Goal: Task Accomplishment & Management: Use online tool/utility

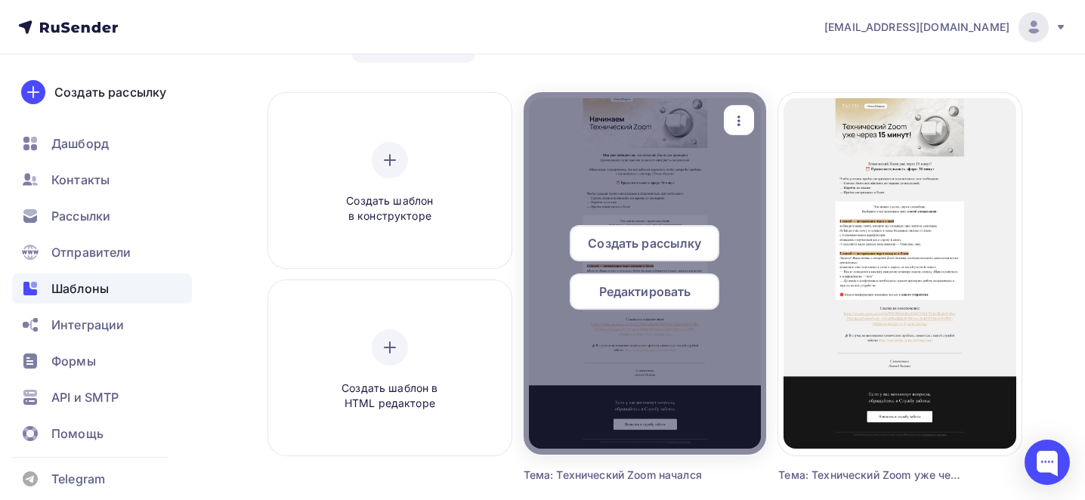
scroll to position [83, 0]
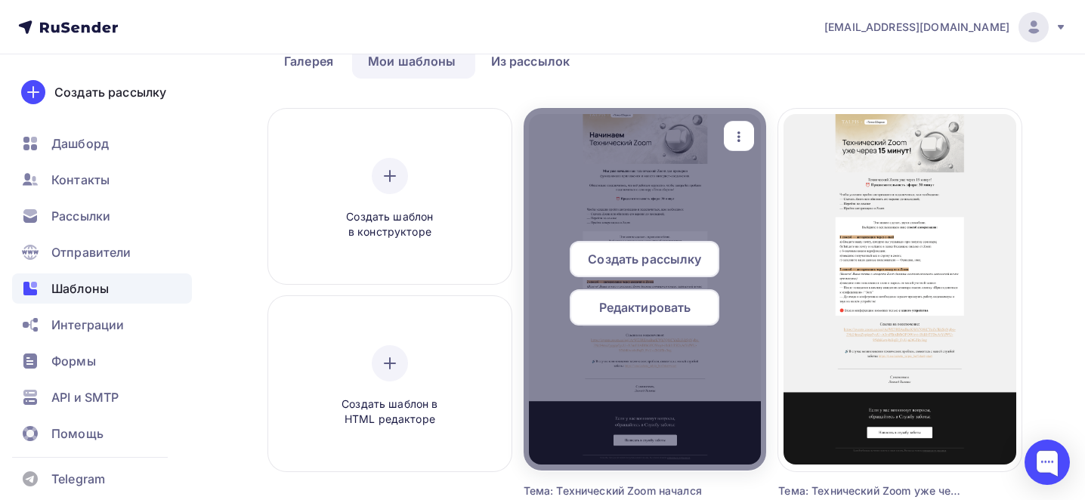
click at [734, 133] on icon "button" at bounding box center [739, 137] width 18 height 18
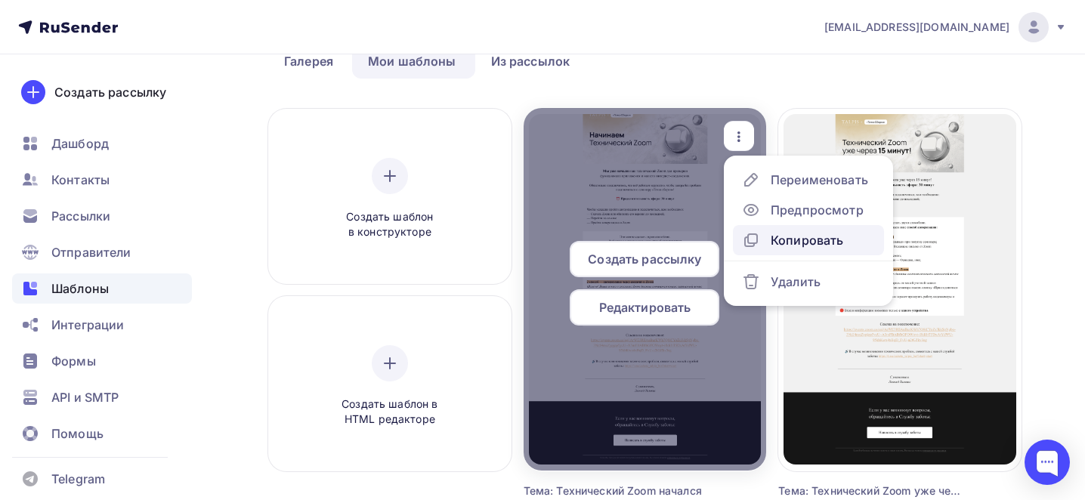
click at [792, 241] on div "Копировать" at bounding box center [807, 240] width 73 height 18
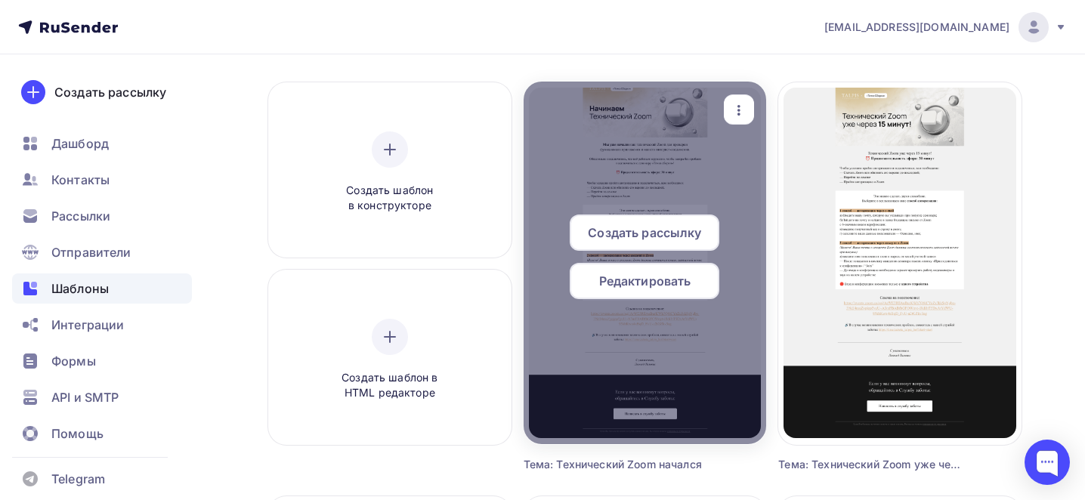
scroll to position [107, 0]
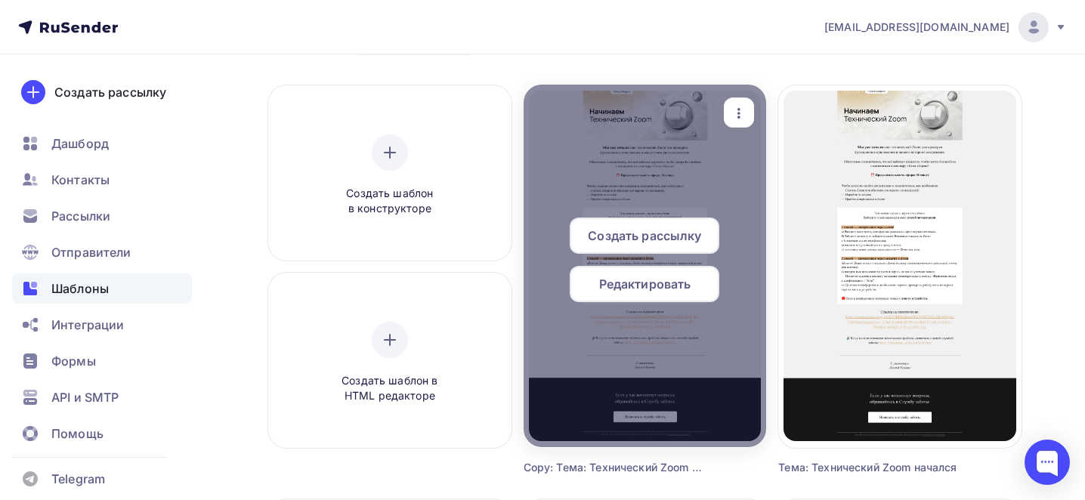
click at [736, 110] on icon "button" at bounding box center [739, 113] width 18 height 18
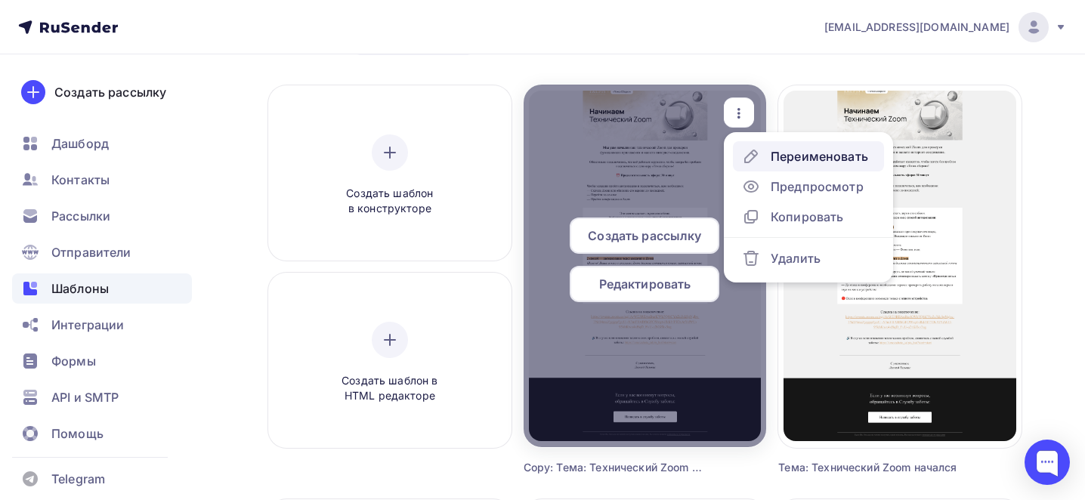
click at [783, 148] on div "Переименовать" at bounding box center [819, 156] width 97 height 18
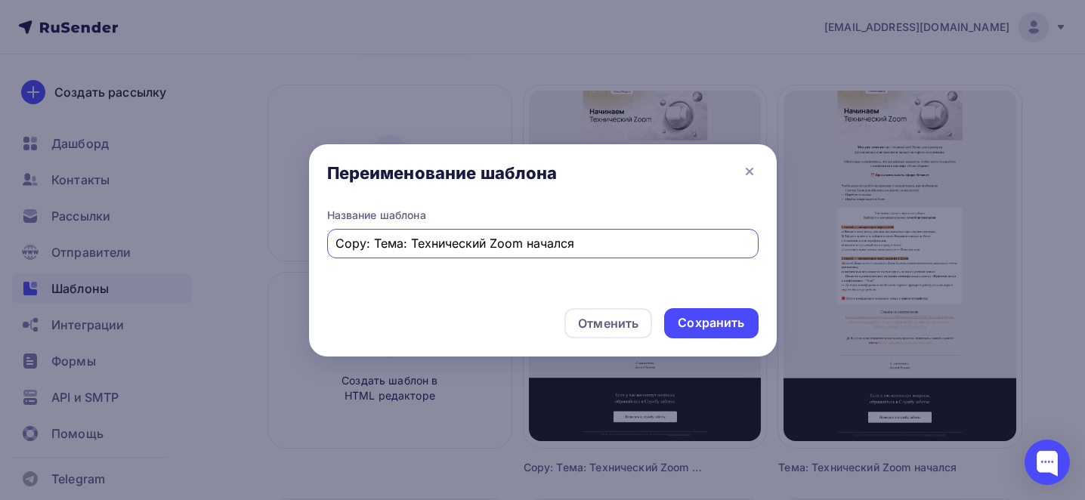
click at [418, 243] on input "Copy: Тема: Технический Zoom начался" at bounding box center [543, 243] width 414 height 18
paste input "Тема: [DATE] «Точка сборки». Финальные приготовления и немного юмора"
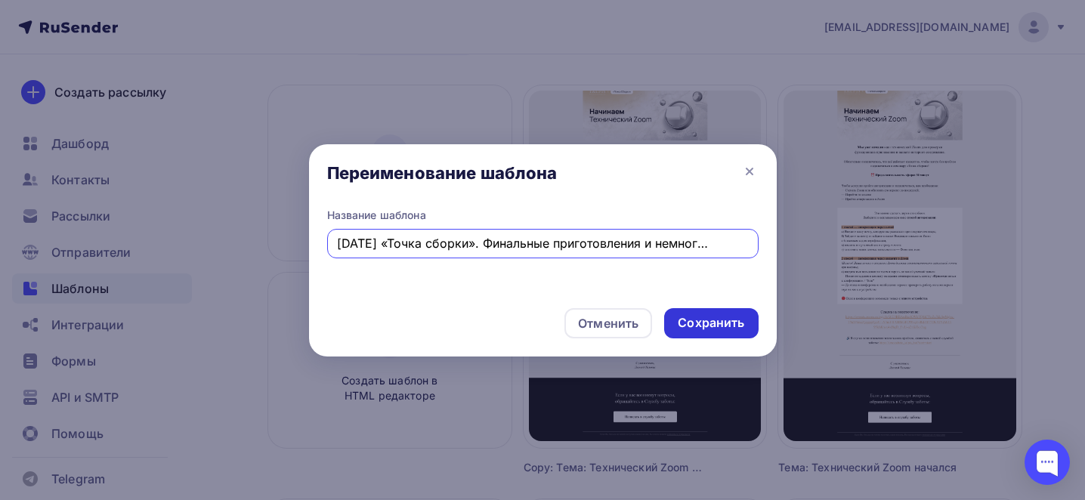
type input "Тема: [DATE] «Точка сборки». Финальные приготовления и немного юмора"
click at [723, 318] on div "Сохранить" at bounding box center [711, 322] width 67 height 17
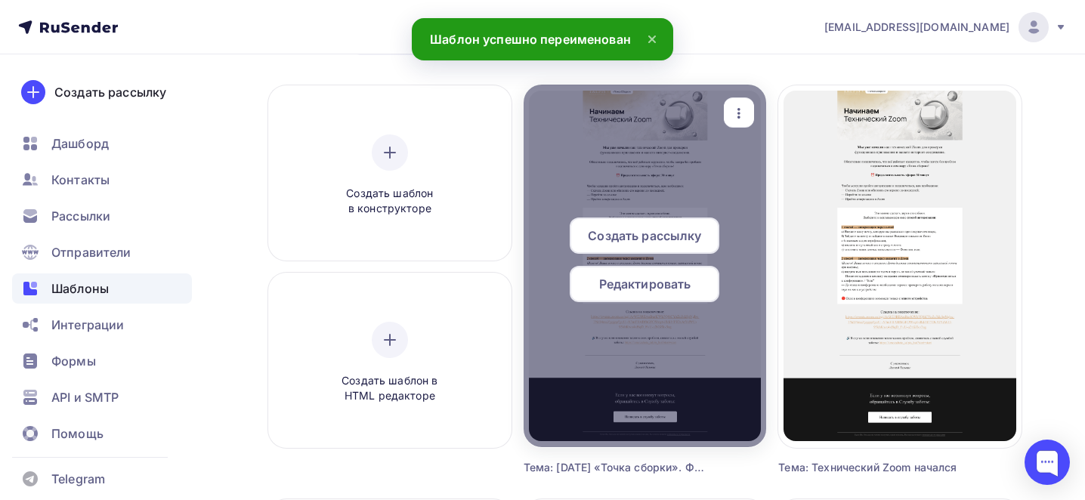
click at [634, 286] on span "Редактировать" at bounding box center [645, 284] width 92 height 18
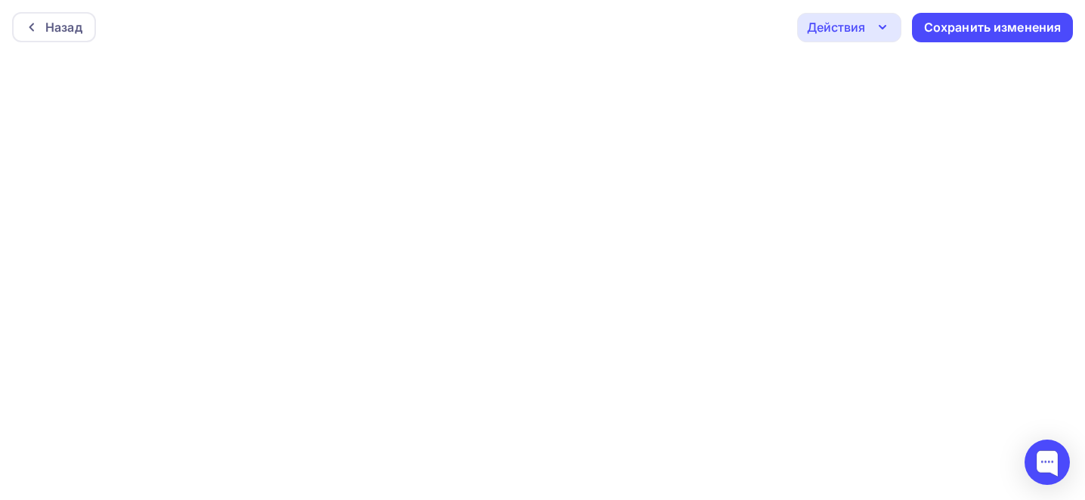
scroll to position [4, 0]
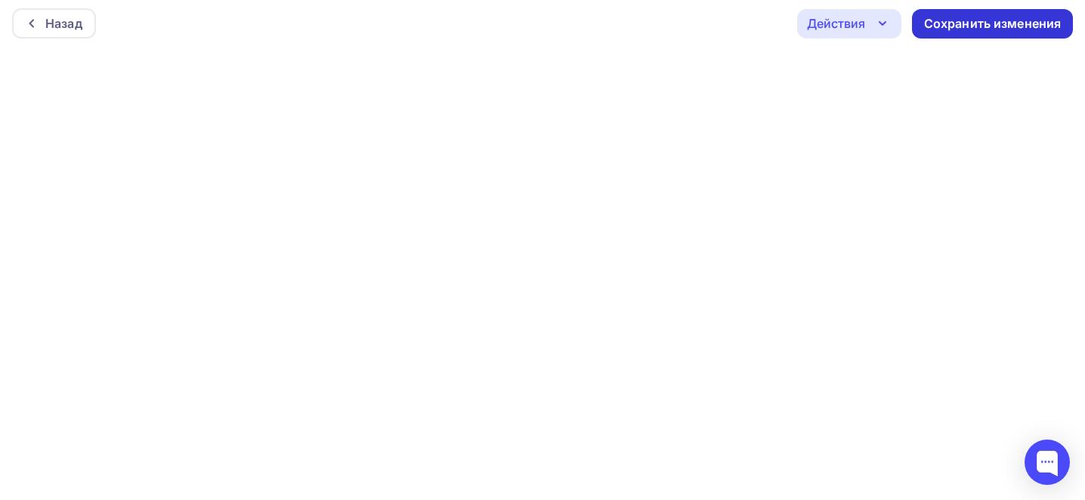
click at [982, 31] on div "Сохранить изменения" at bounding box center [993, 23] width 138 height 17
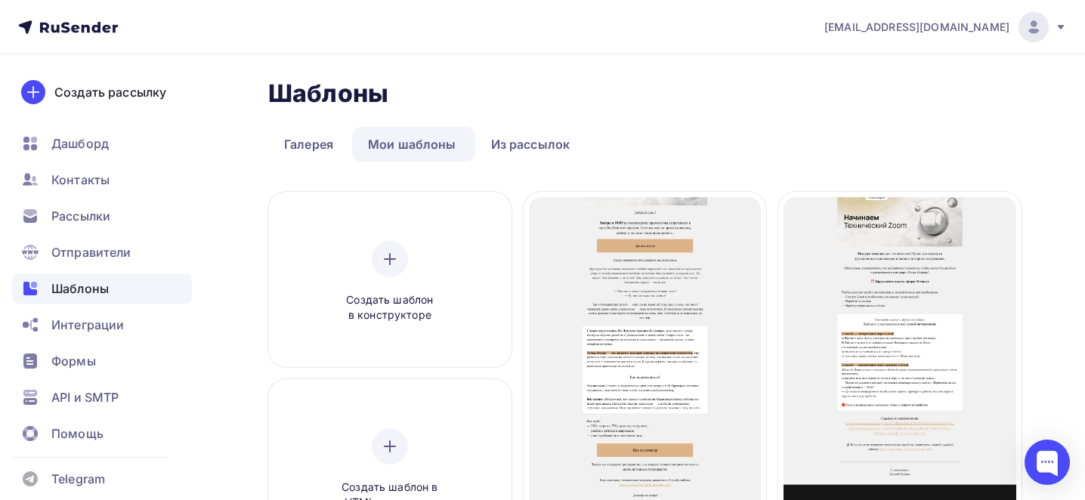
scroll to position [127, 0]
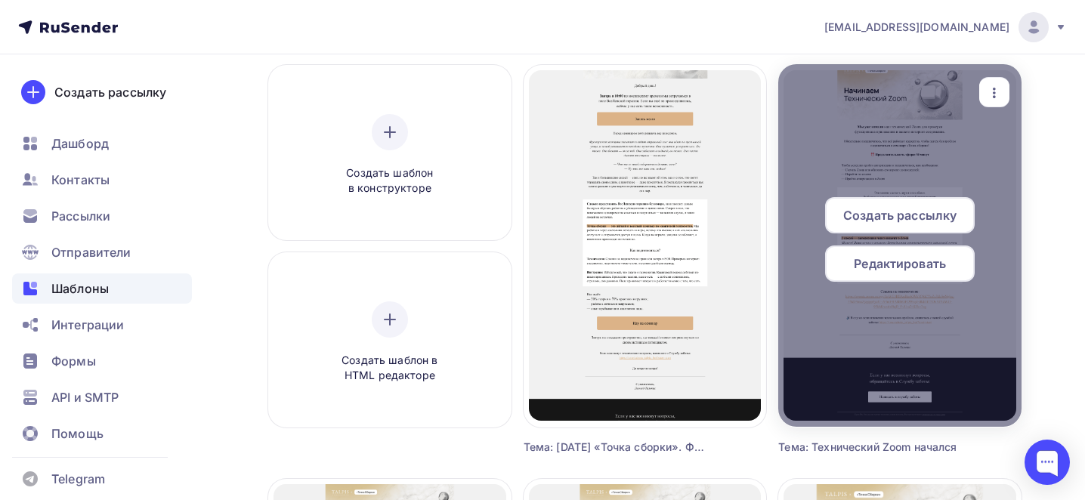
click at [985, 100] on div "button" at bounding box center [995, 92] width 30 height 29
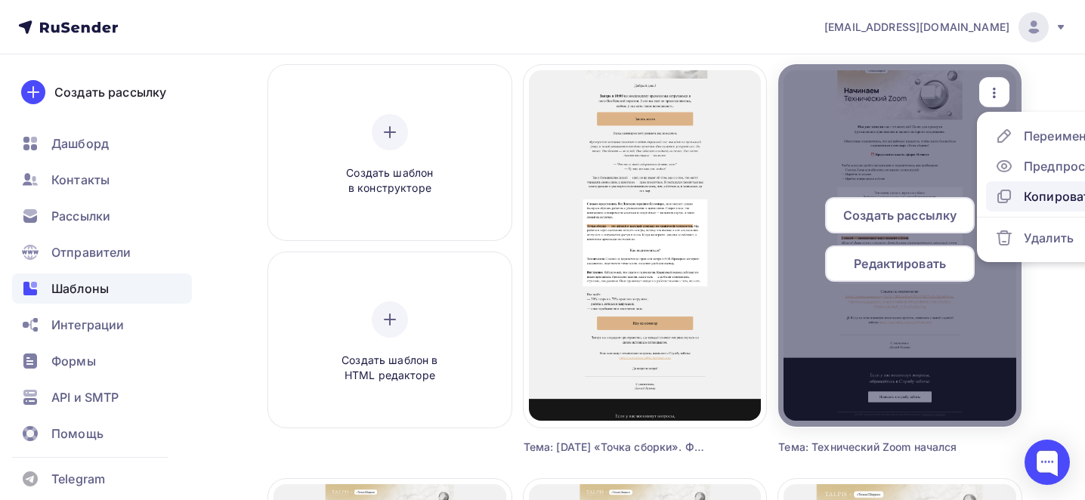
click at [1024, 193] on div "Копировать" at bounding box center [1060, 196] width 73 height 18
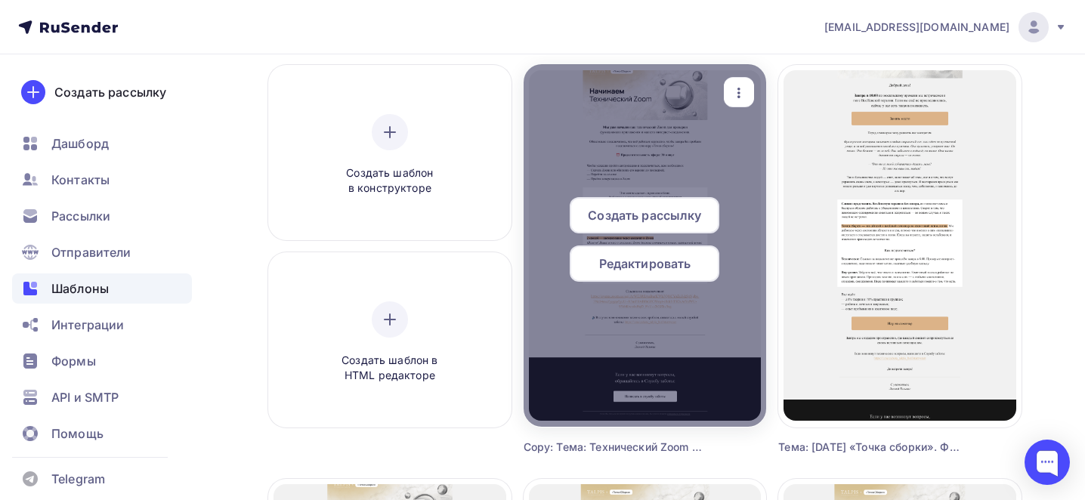
click at [735, 97] on icon "button" at bounding box center [739, 93] width 18 height 18
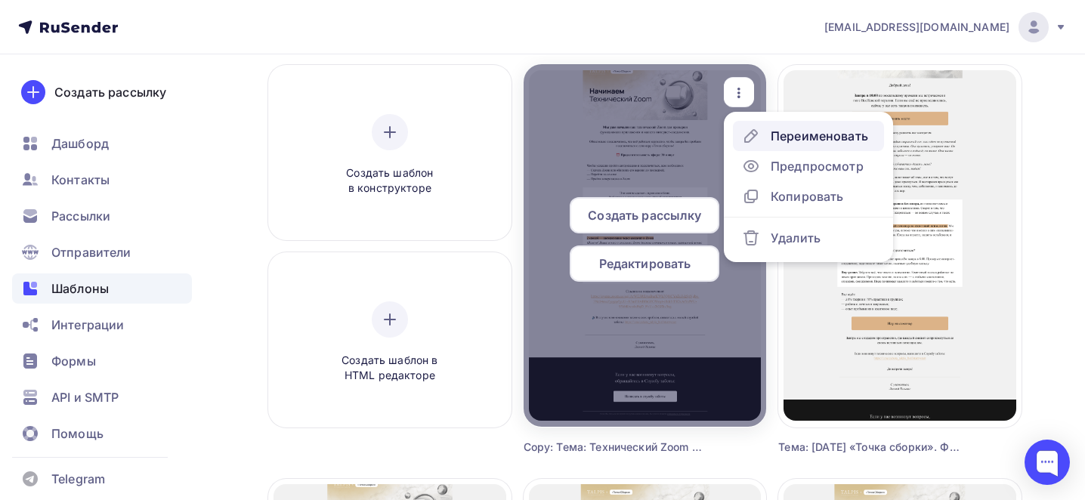
click at [781, 137] on div "Переименовать" at bounding box center [819, 136] width 97 height 18
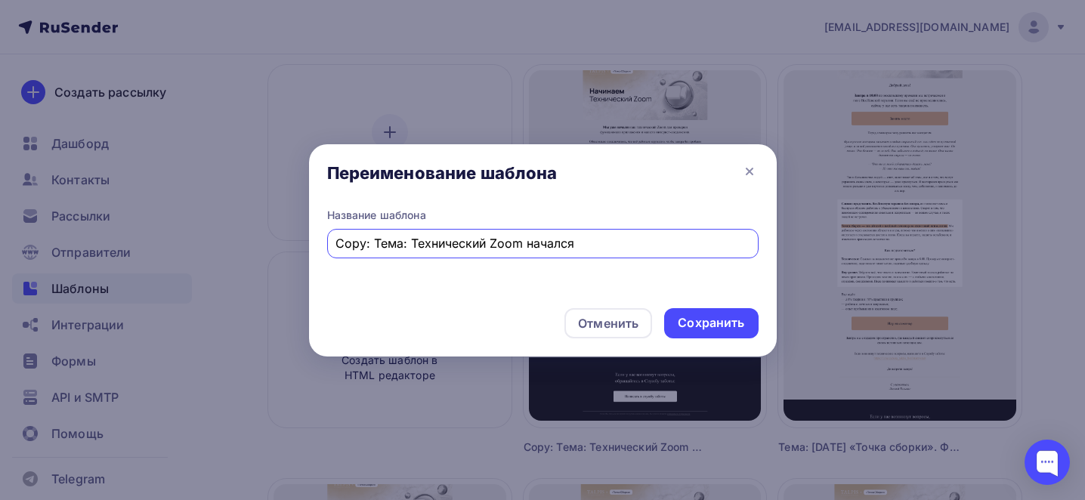
click at [478, 237] on input "Copy: Тема: Технический Zoom начался" at bounding box center [543, 243] width 414 height 18
click at [479, 237] on input "Copy: Тема: Технический Zoom начался" at bounding box center [543, 243] width 414 height 18
paste input "Тема: Начинаем «Точку сборки» через 2 часа"
type input "Тема: Начинаем «Точку сборки» через 2 часа"
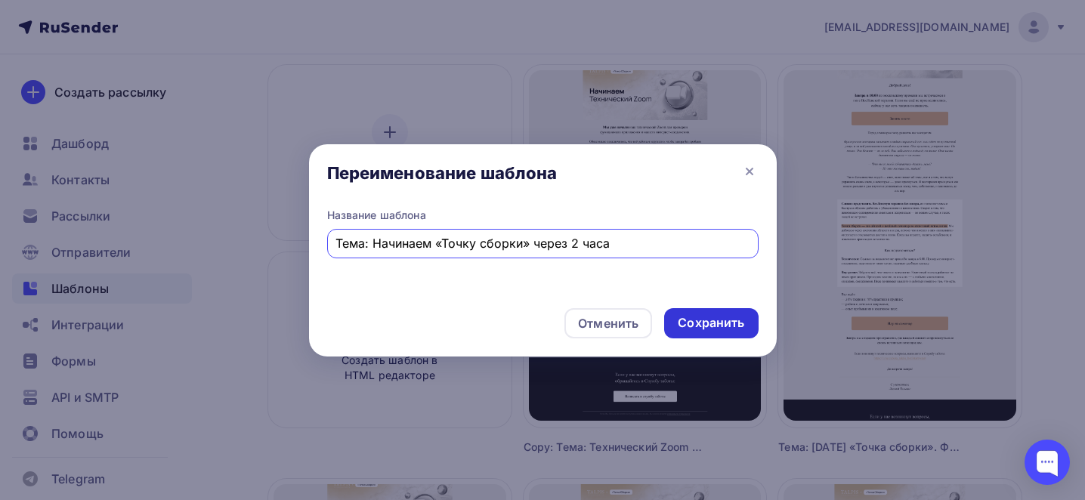
click at [721, 323] on div "Сохранить" at bounding box center [711, 322] width 67 height 17
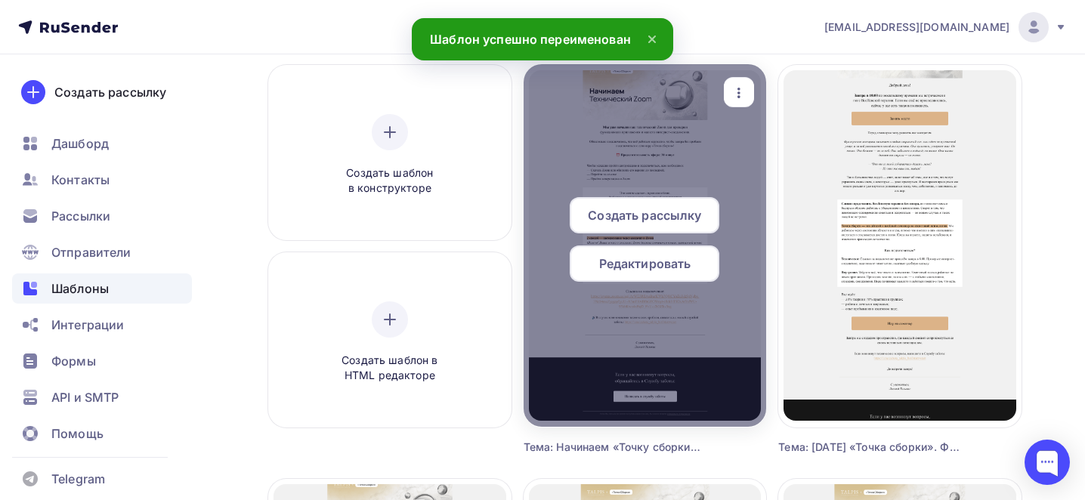
click at [614, 272] on span "Редактировать" at bounding box center [645, 264] width 92 height 18
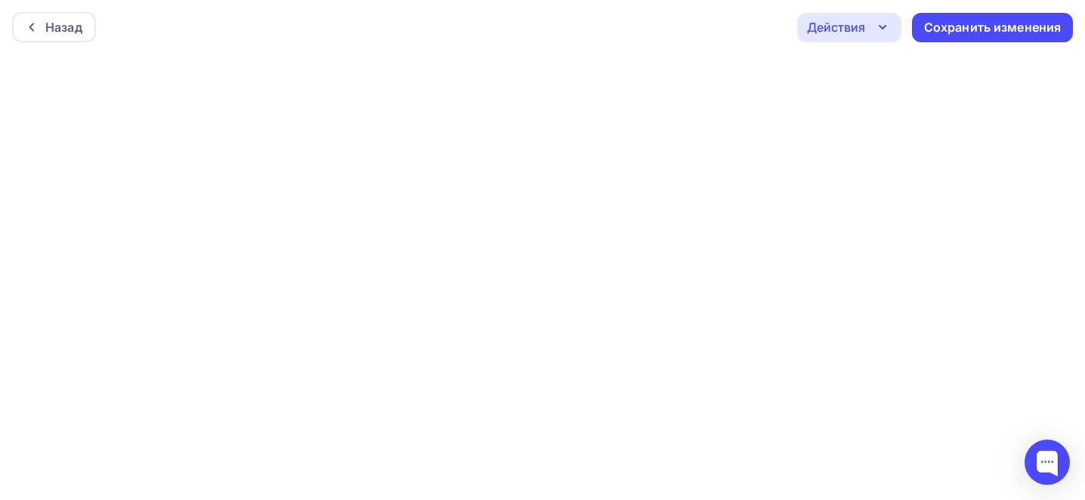
scroll to position [4, 0]
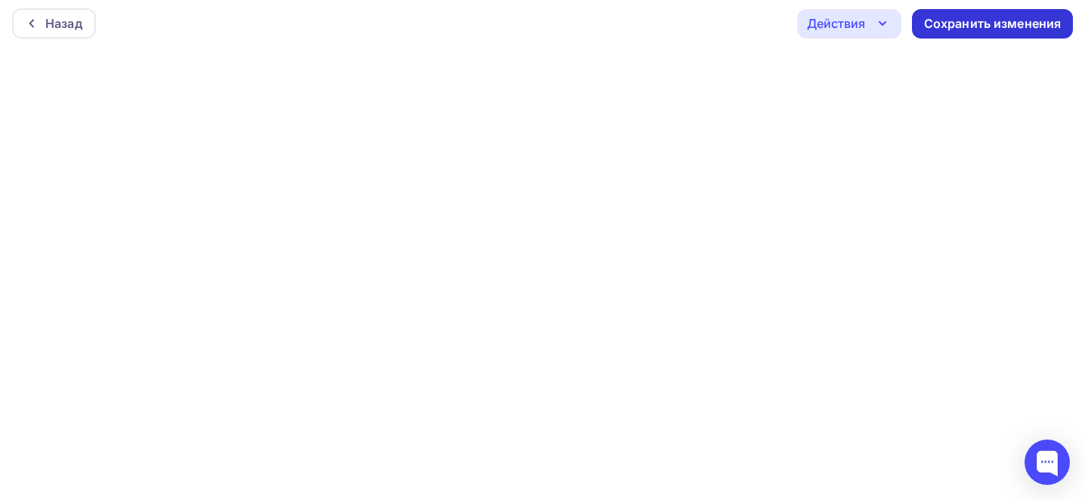
click at [925, 26] on div "Сохранить изменения" at bounding box center [993, 23] width 138 height 17
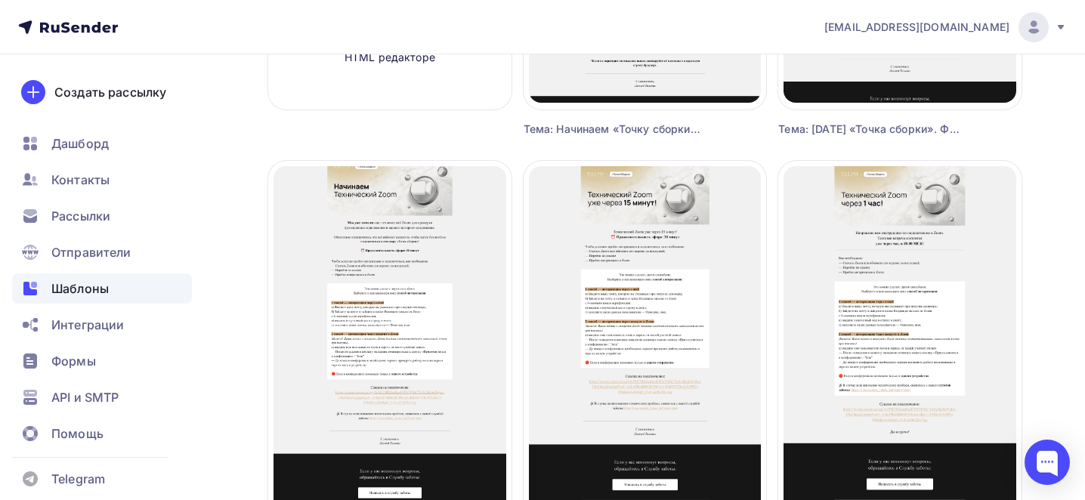
scroll to position [446, 0]
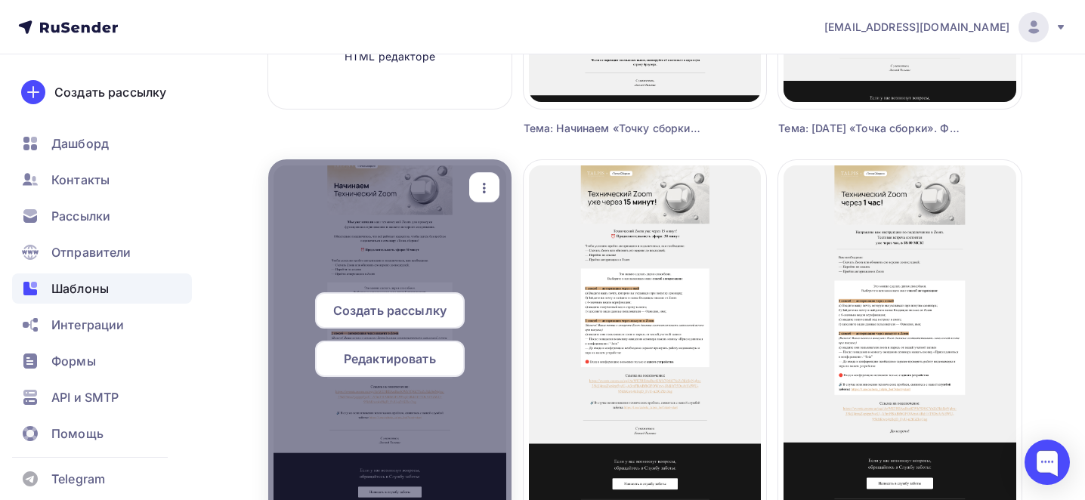
click at [475, 190] on icon "button" at bounding box center [484, 188] width 18 height 18
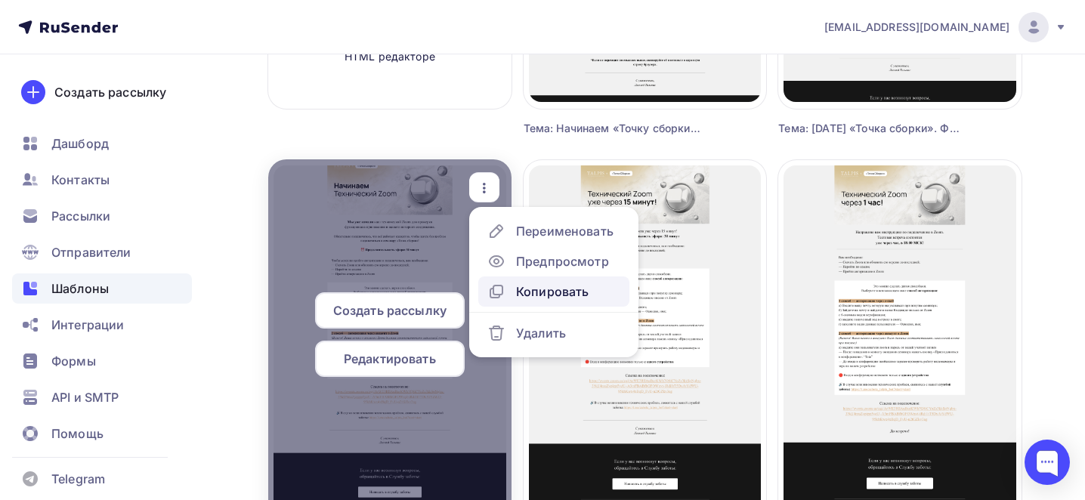
click at [553, 292] on div "Копировать" at bounding box center [552, 292] width 73 height 18
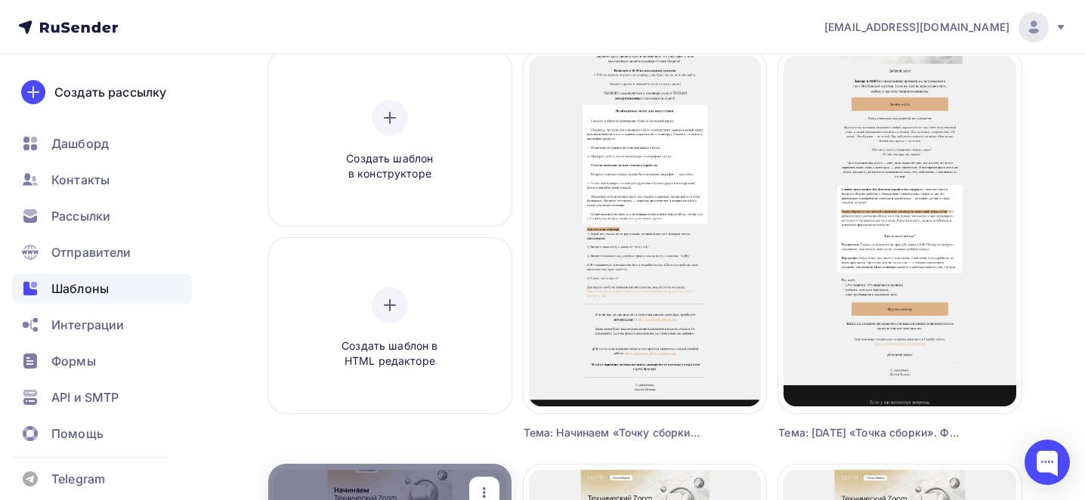
scroll to position [138, 0]
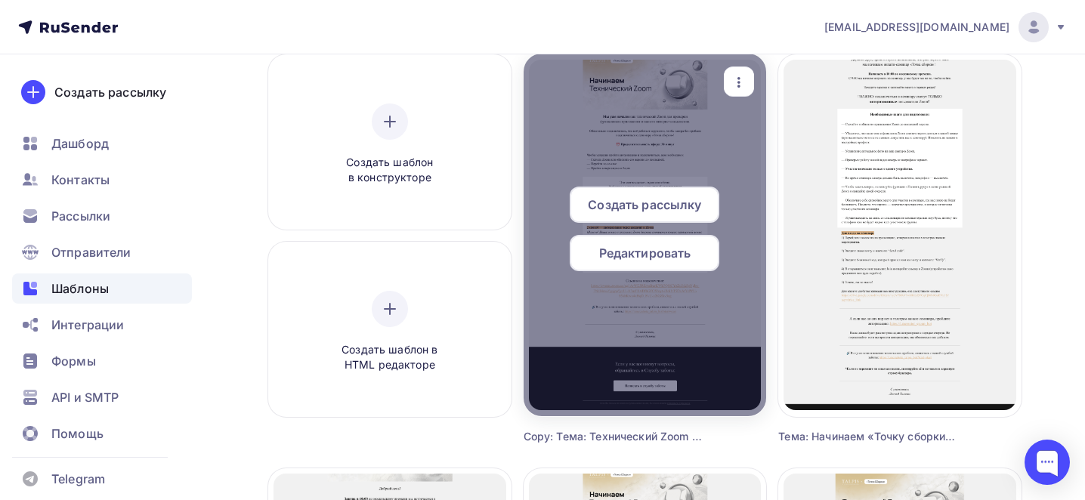
click at [721, 82] on div at bounding box center [645, 235] width 243 height 363
click at [732, 79] on icon "button" at bounding box center [739, 82] width 18 height 18
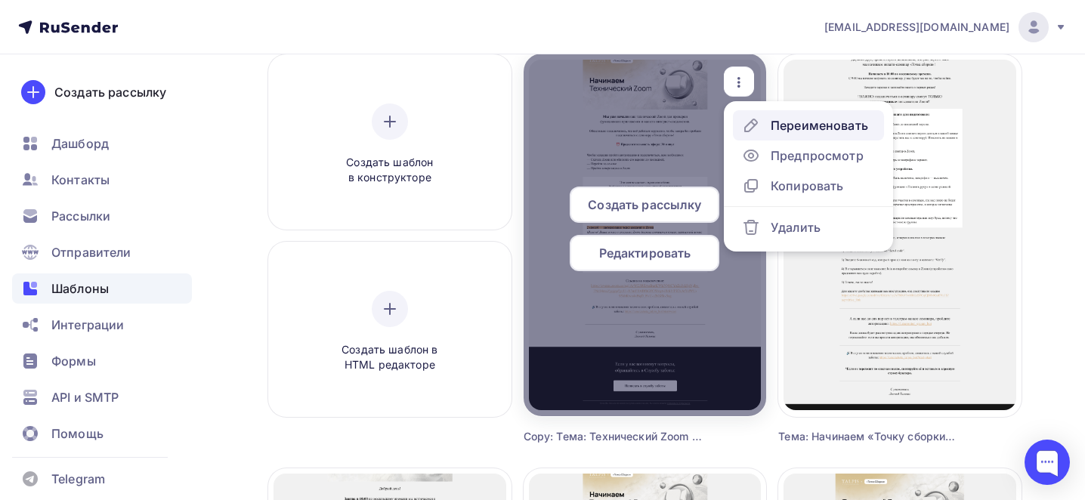
click at [776, 129] on div "Переименовать" at bounding box center [819, 125] width 97 height 18
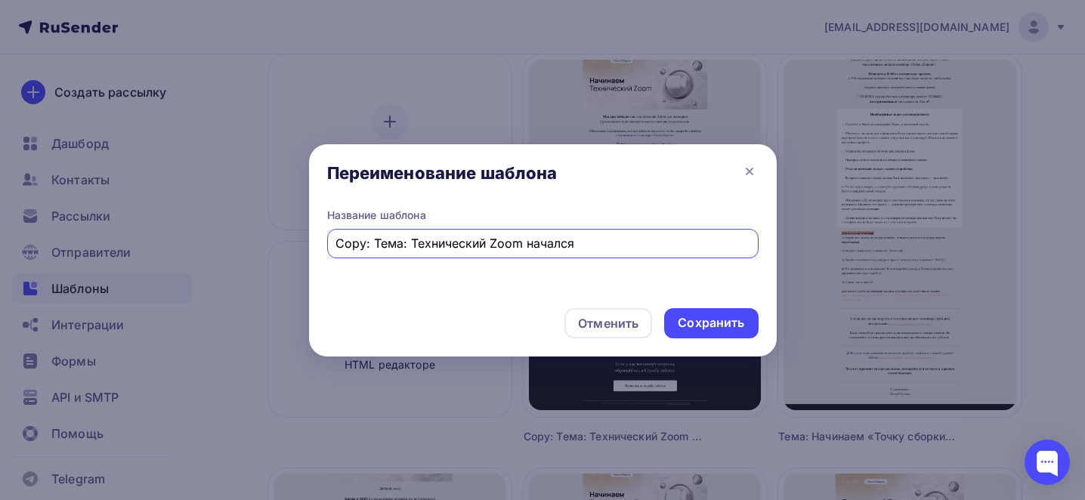
click at [477, 241] on input "Copy: Тема: Технический Zoom начался" at bounding box center [543, 243] width 414 height 18
paste input "Тема: Остался 1 час до «Точки сборки»"
type input "Тема: Остался 1 час до «Точки сборки»"
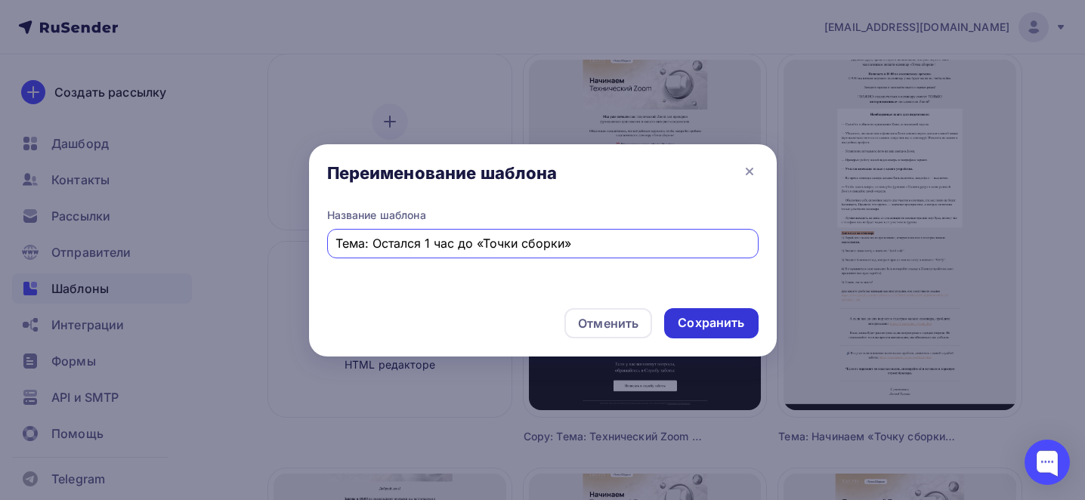
click at [683, 323] on div "Сохранить" at bounding box center [711, 322] width 67 height 17
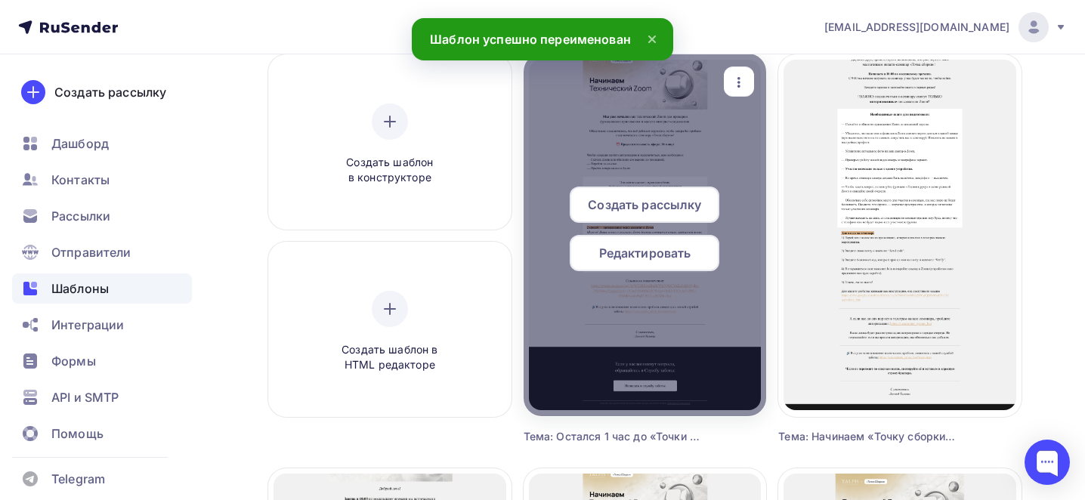
click at [625, 253] on span "Редактировать" at bounding box center [645, 253] width 92 height 18
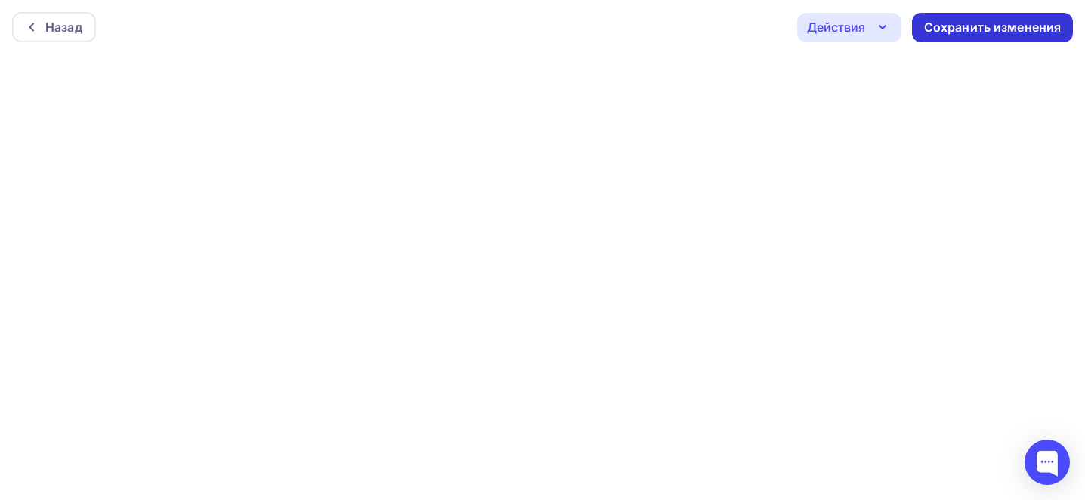
click at [970, 27] on div "Сохранить изменения" at bounding box center [993, 27] width 138 height 17
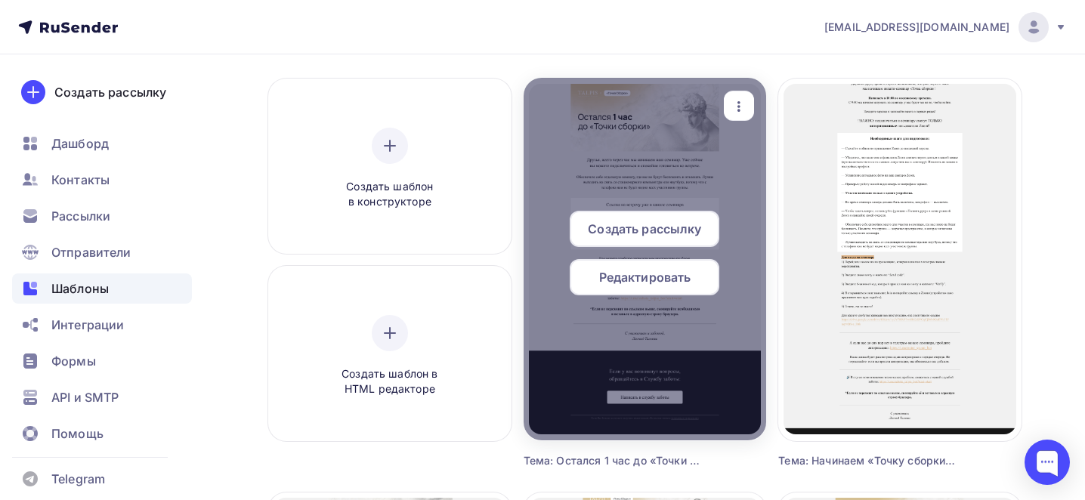
scroll to position [115, 0]
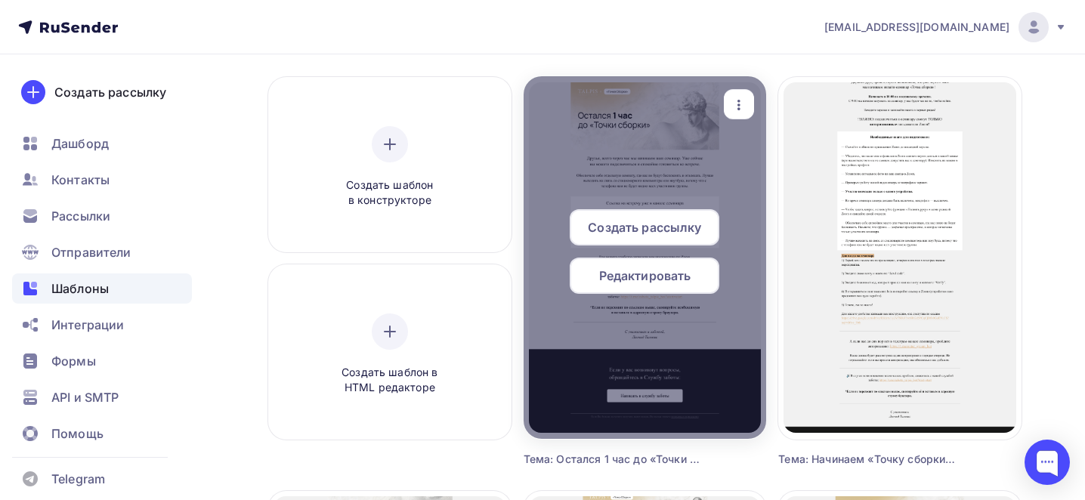
click at [741, 107] on icon "button" at bounding box center [739, 105] width 18 height 18
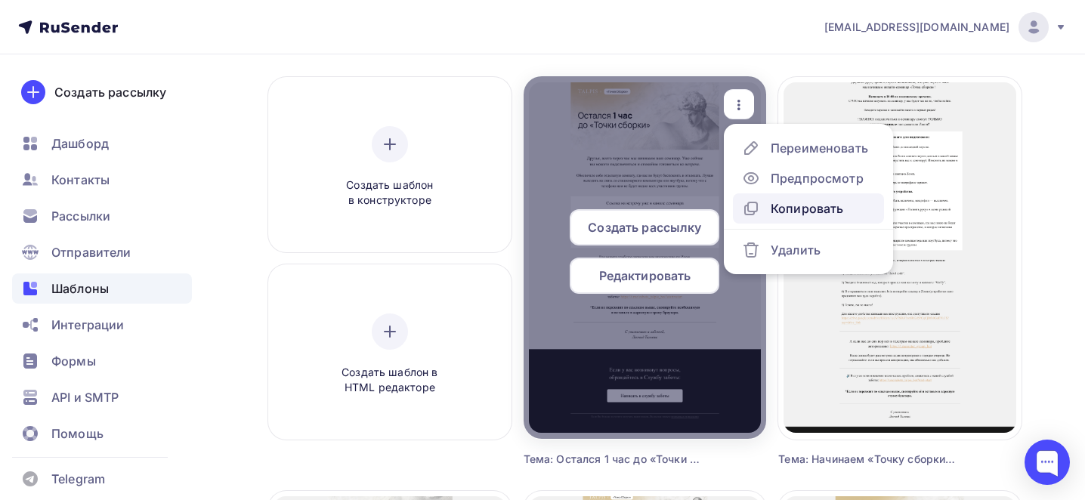
click at [803, 212] on div "Копировать" at bounding box center [807, 209] width 73 height 18
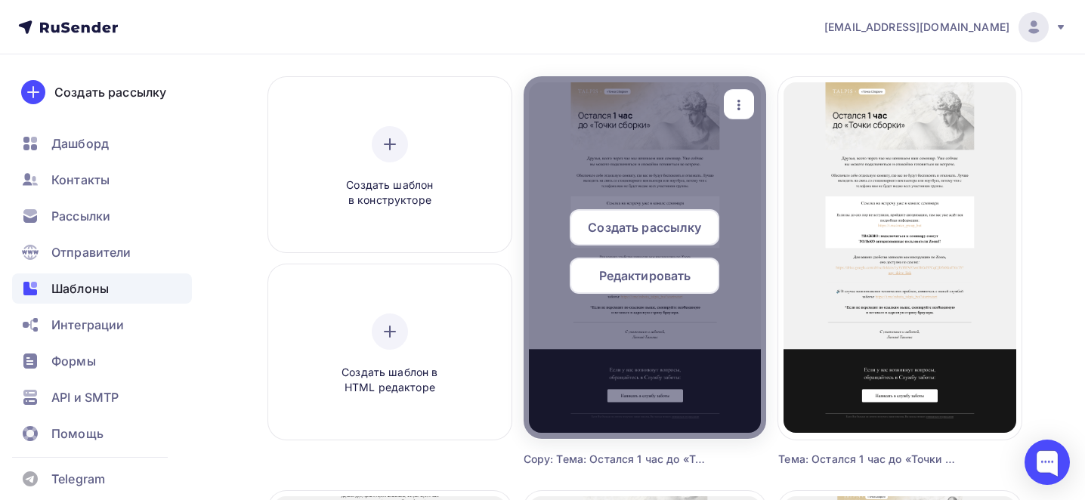
click at [737, 107] on icon "button" at bounding box center [739, 105] width 18 height 18
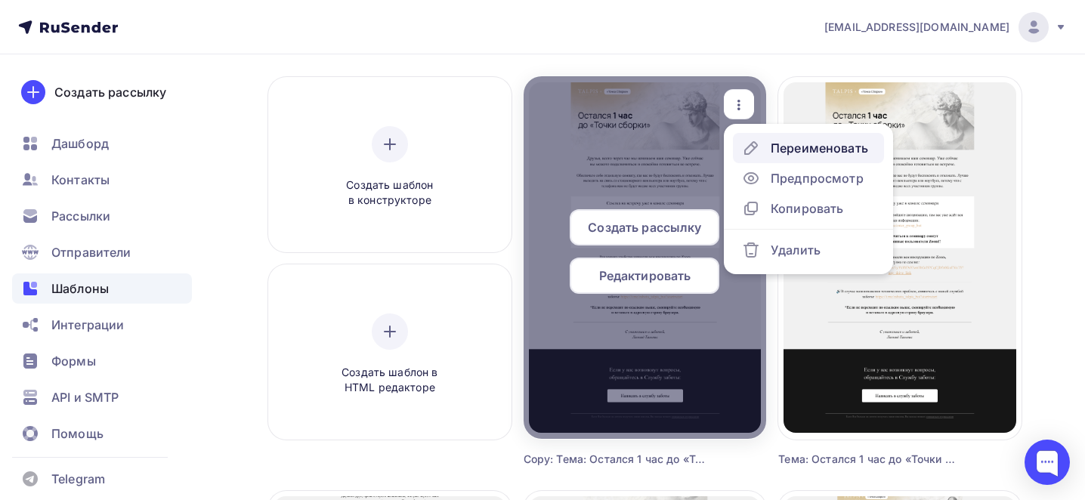
click at [778, 145] on div "Переименовать" at bounding box center [819, 148] width 97 height 18
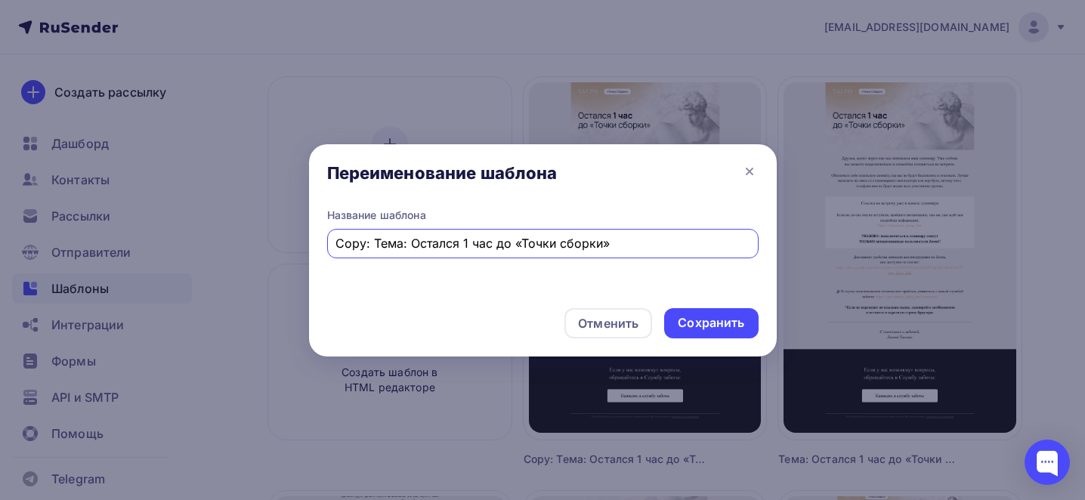
click at [421, 252] on input "Copy: Тема: Остался 1 час до «Точки сборки»" at bounding box center [543, 243] width 414 height 18
paste input "Тема: 30 минут"
type input "Тема: 30 минут до «Точки сборки»"
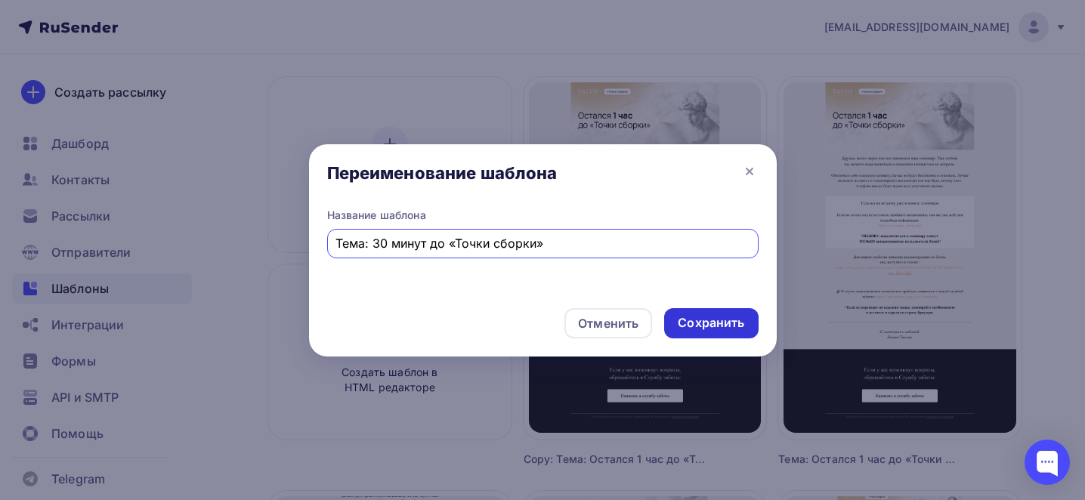
click at [695, 326] on div "Сохранить" at bounding box center [711, 322] width 67 height 17
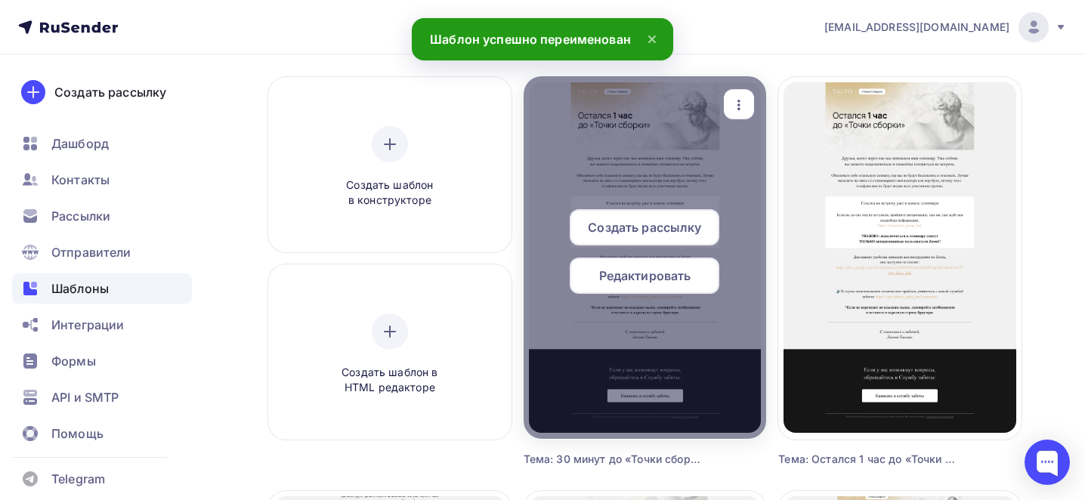
click at [624, 280] on span "Редактировать" at bounding box center [645, 276] width 92 height 18
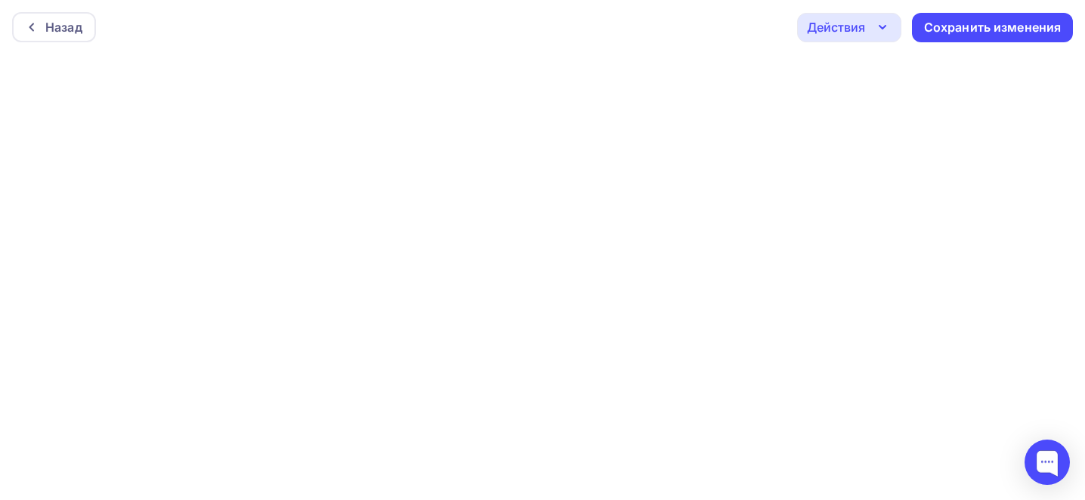
click at [1000, 43] on div "Назад Действия Отправить тестовое письмо Предпросмотр Выйти без сохранения Сохр…" at bounding box center [542, 27] width 1085 height 54
click at [965, 39] on div "Сохранить изменения" at bounding box center [992, 27] width 161 height 29
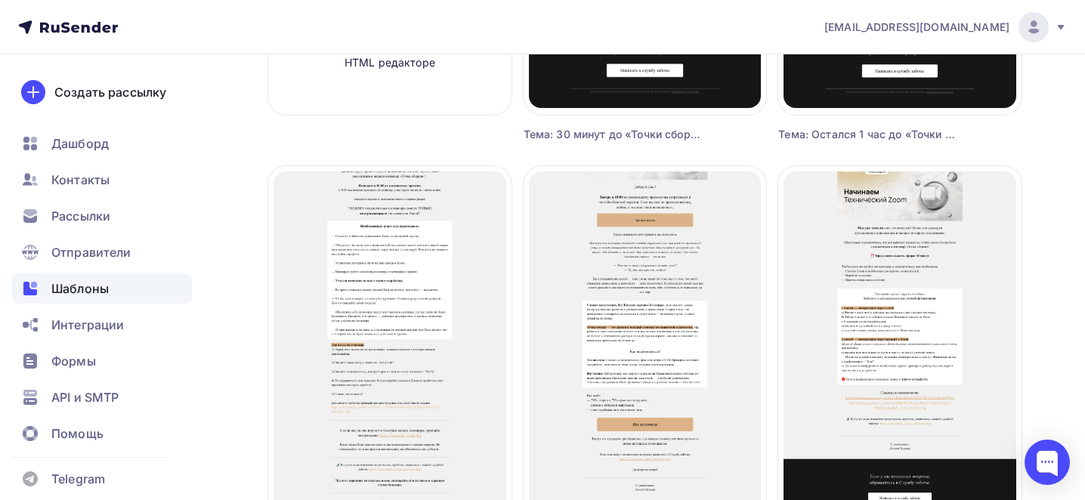
scroll to position [441, 0]
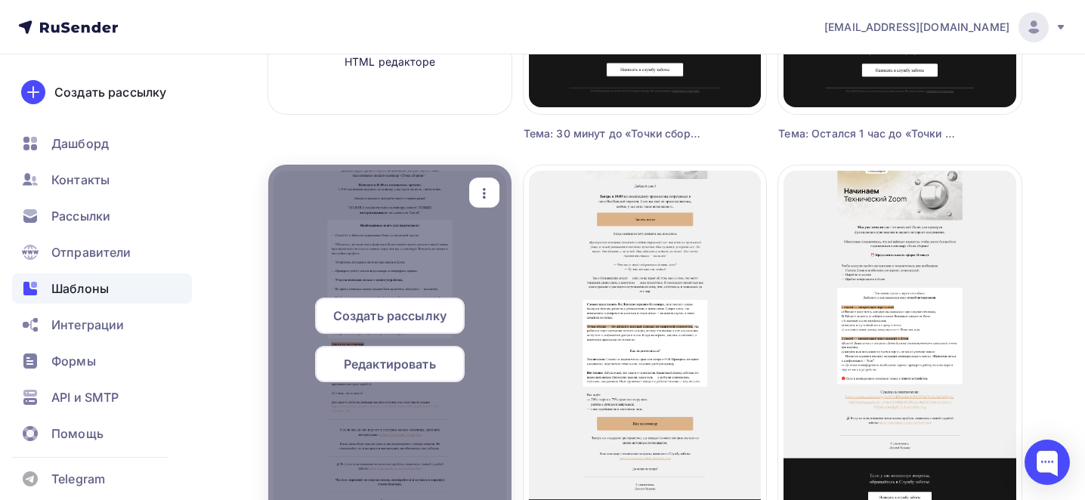
click at [483, 183] on div "button" at bounding box center [484, 193] width 18 height 20
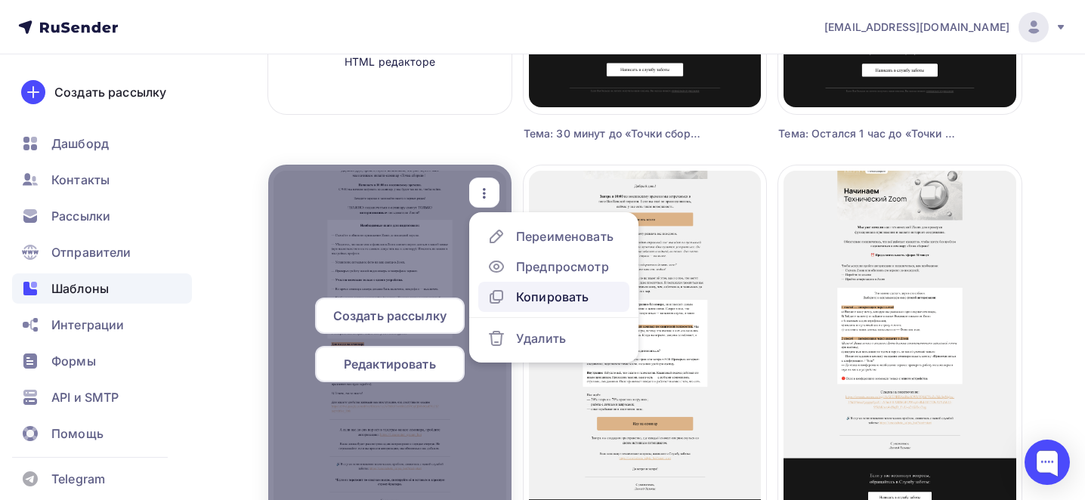
click at [578, 303] on div "Копировать" at bounding box center [552, 297] width 73 height 18
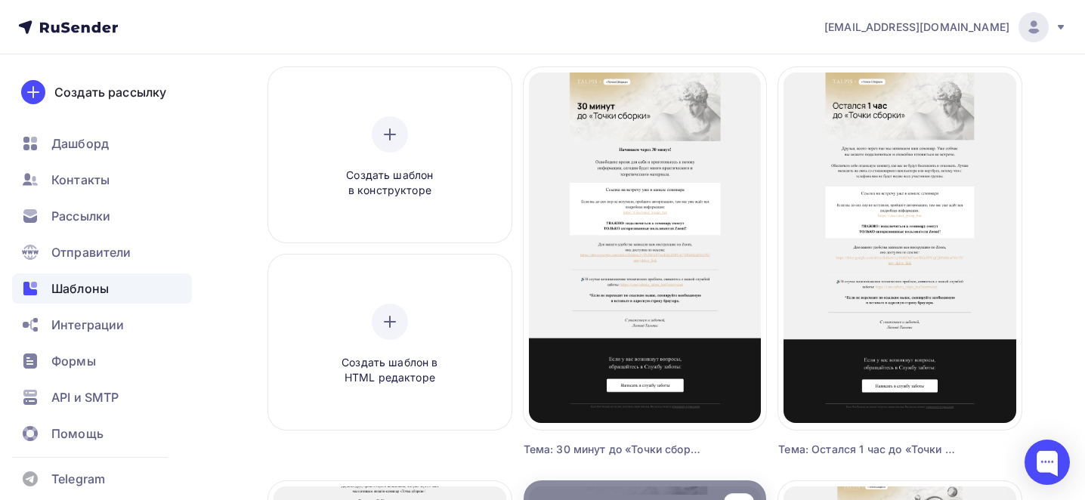
scroll to position [122, 0]
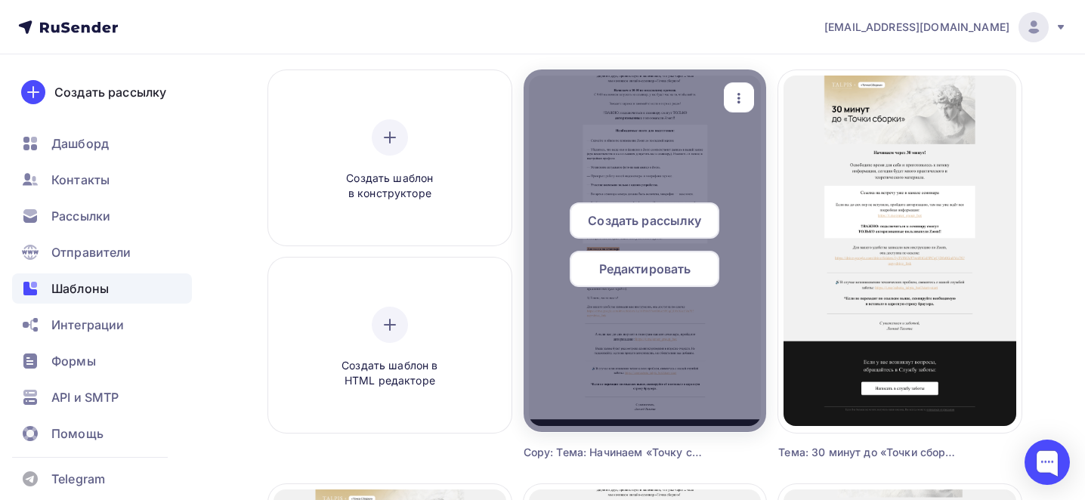
click at [737, 95] on icon "button" at bounding box center [739, 98] width 18 height 18
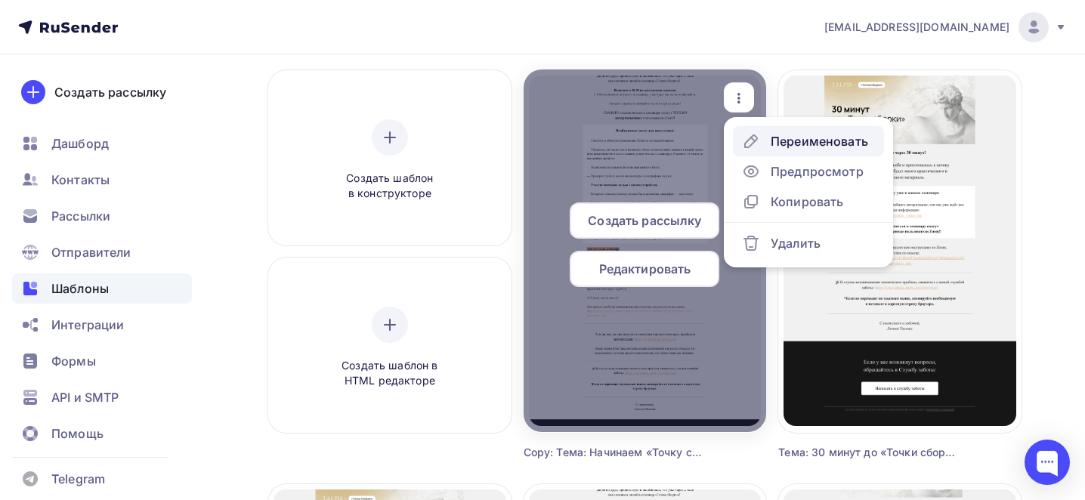
click at [786, 138] on div "Переименовать" at bounding box center [819, 141] width 97 height 18
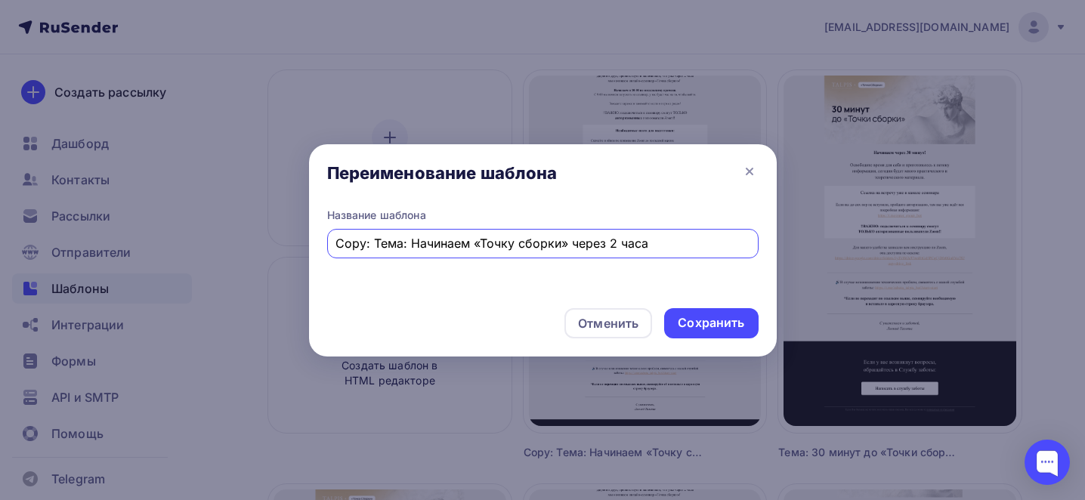
click at [457, 243] on input "Copy: Тема: Начинаем «Точку сборки» через 2 часа" at bounding box center [543, 243] width 414 height 18
paste input "Тема: 15 минут до начала семинар"
type input "Тема: 15 минут до начала семинара"
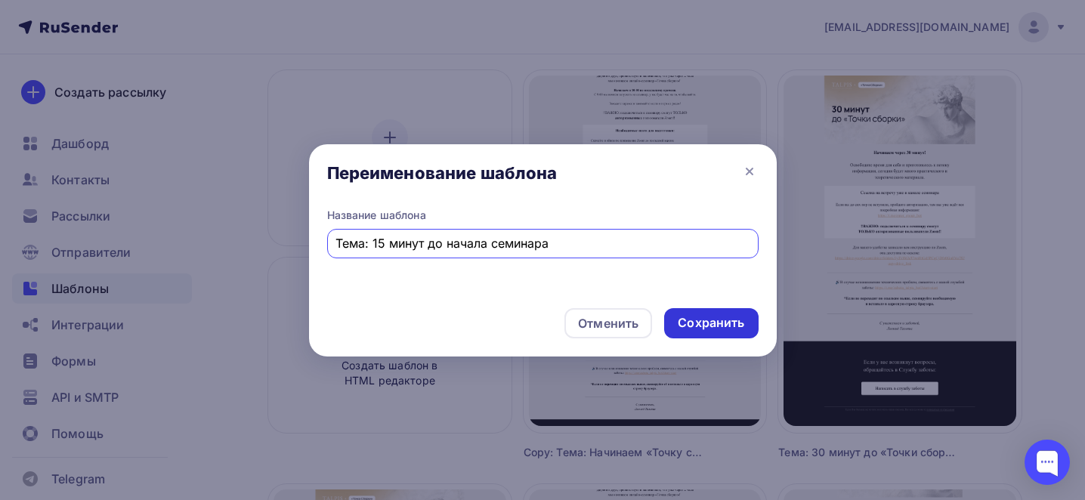
click at [690, 317] on div "Сохранить" at bounding box center [711, 322] width 67 height 17
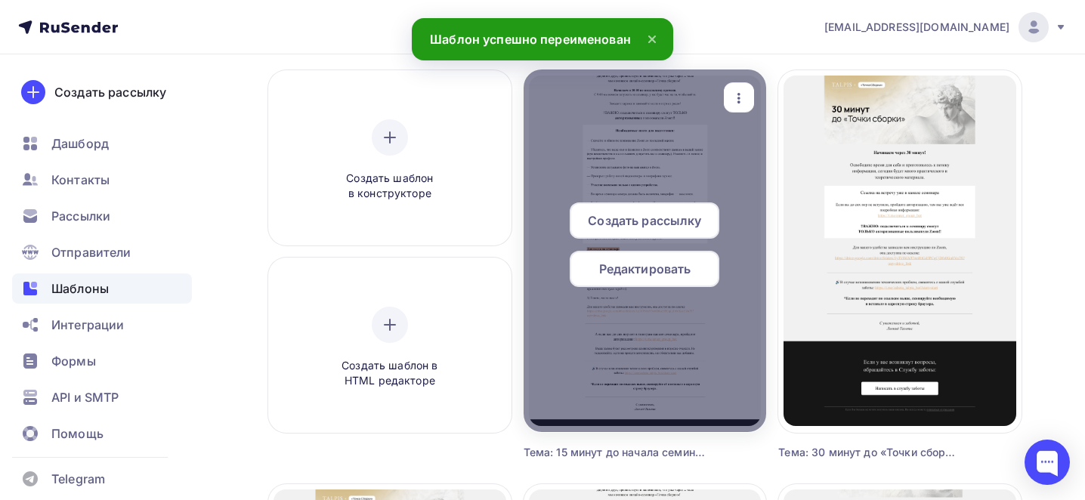
click at [617, 274] on span "Редактировать" at bounding box center [645, 269] width 92 height 18
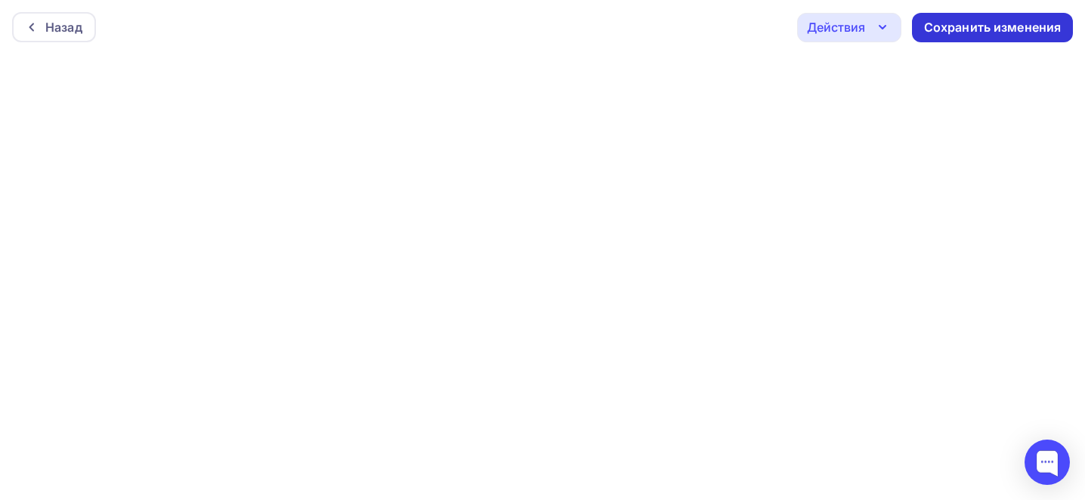
click at [956, 30] on div "Сохранить изменения" at bounding box center [993, 27] width 138 height 17
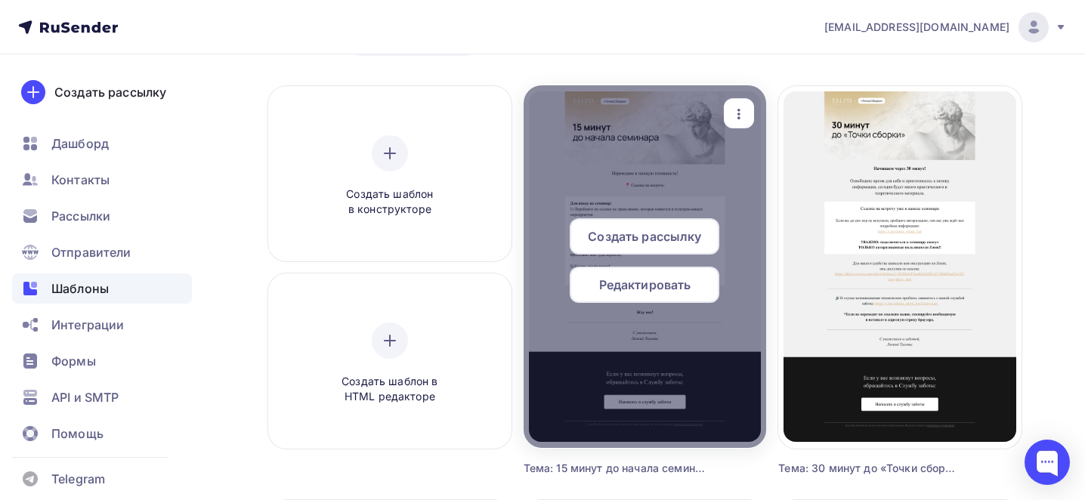
scroll to position [128, 0]
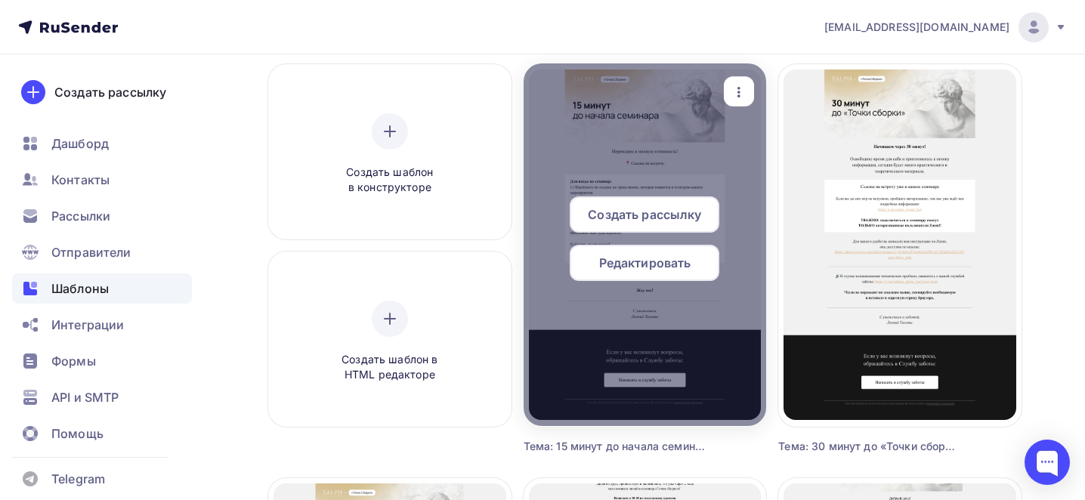
click at [741, 88] on icon "button" at bounding box center [739, 92] width 18 height 18
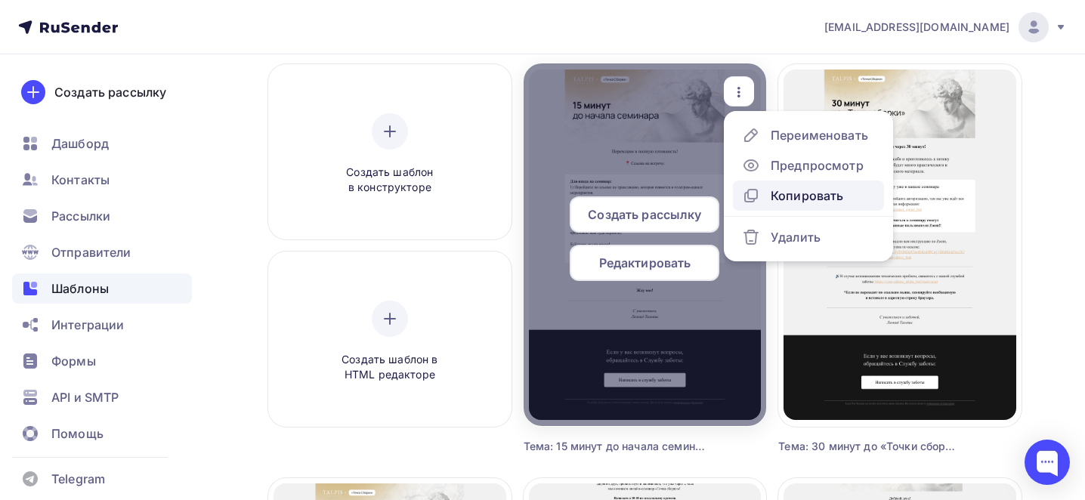
click at [786, 197] on div "Копировать" at bounding box center [807, 196] width 73 height 18
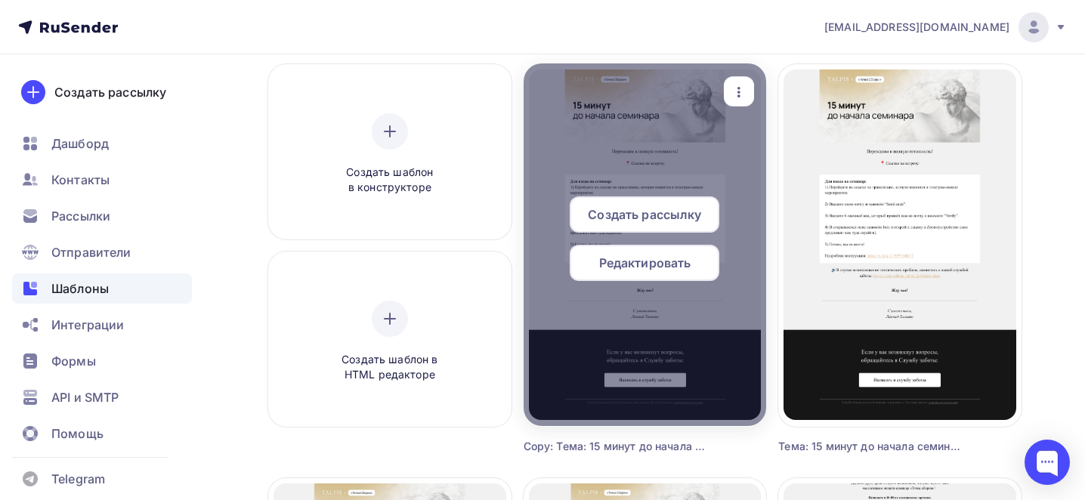
click at [748, 91] on icon "button" at bounding box center [739, 92] width 18 height 18
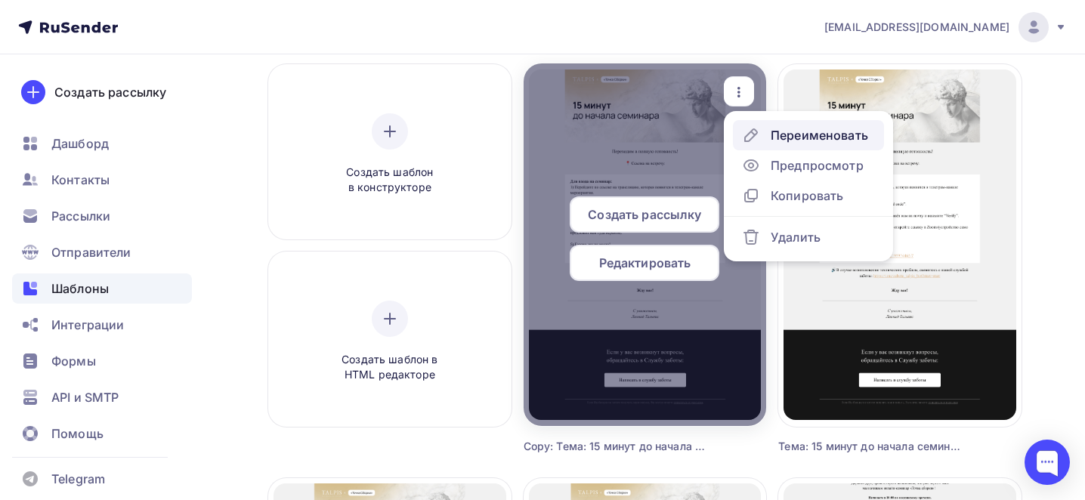
click at [778, 129] on div "Переименовать" at bounding box center [819, 135] width 97 height 18
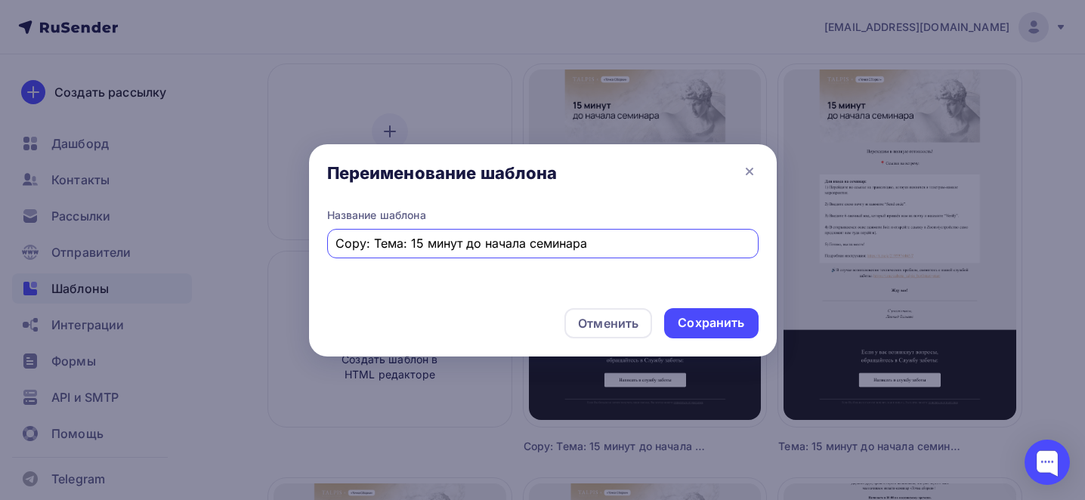
click at [431, 249] on input "Copy: Тема: 15 минут до начала семинара" at bounding box center [543, 243] width 414 height 18
paste input "Тема: Мы уже в эфире!"
type input "Тема: Мы уже в эфире!"
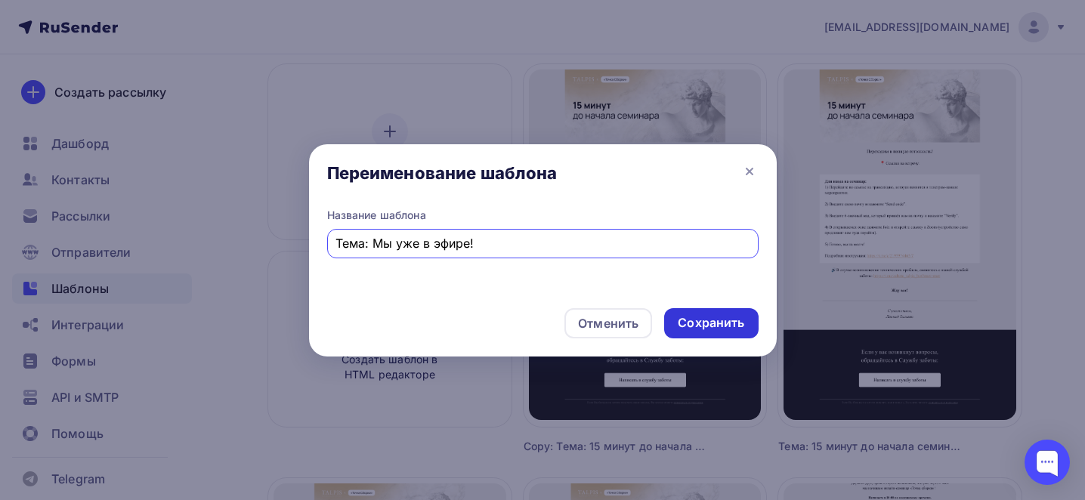
click at [704, 316] on div "Сохранить" at bounding box center [711, 322] width 67 height 17
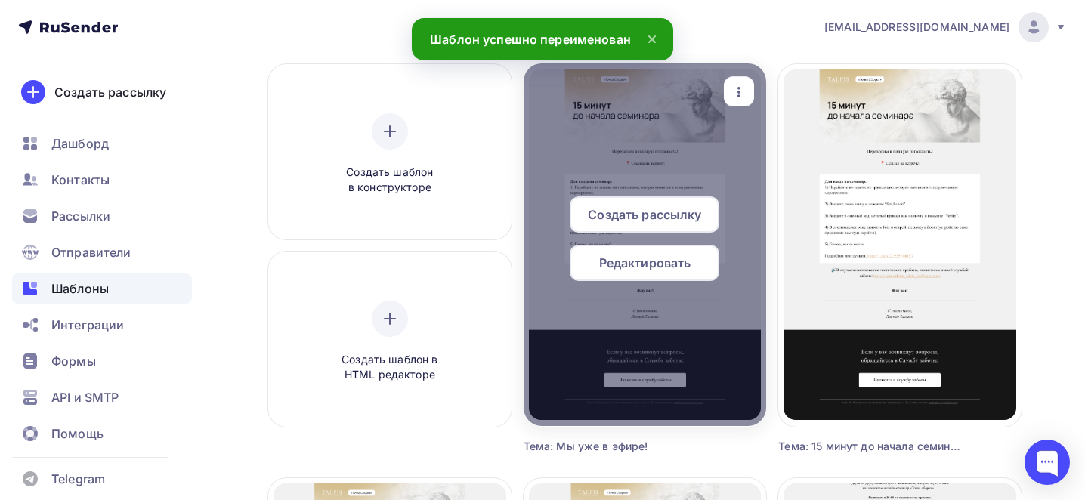
click at [626, 270] on span "Редактировать" at bounding box center [645, 263] width 92 height 18
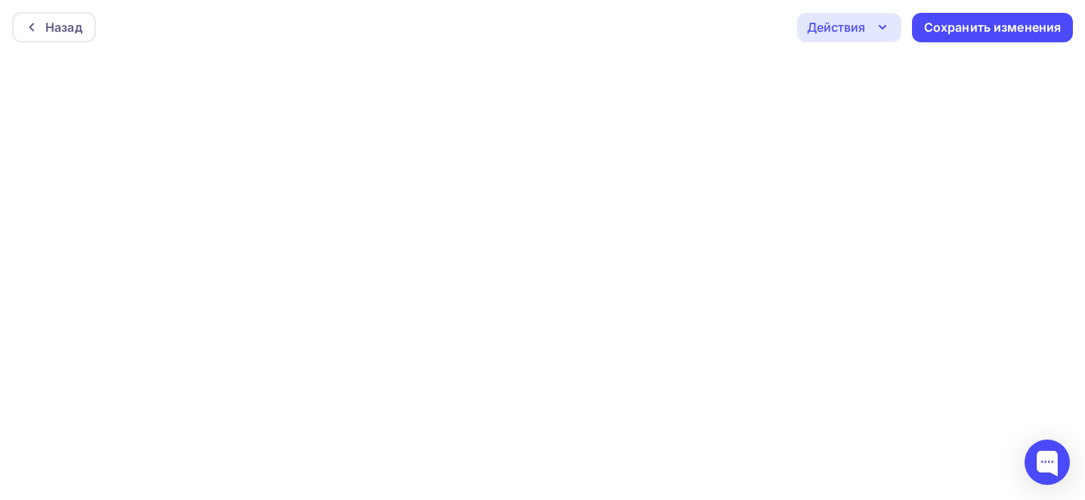
scroll to position [4, 0]
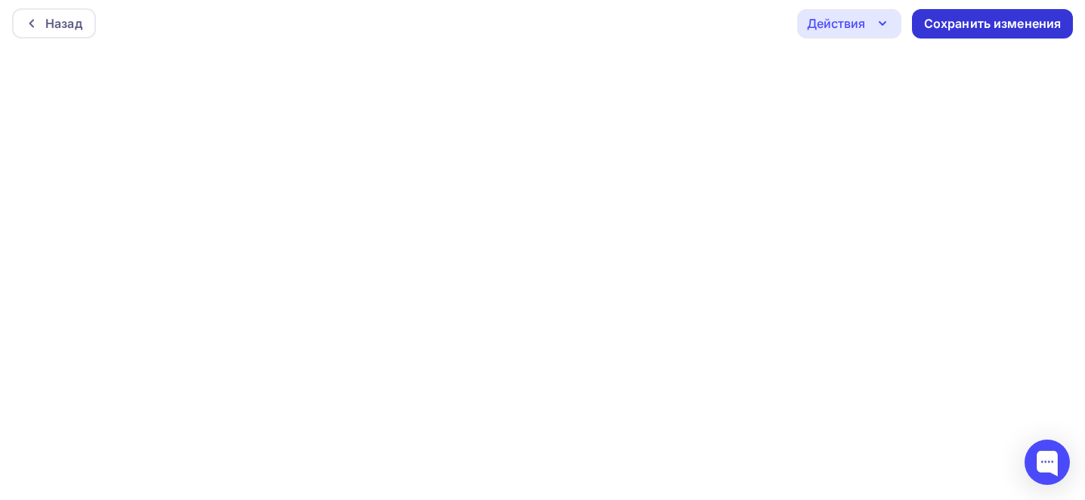
click at [990, 31] on div "Сохранить изменения" at bounding box center [993, 23] width 138 height 17
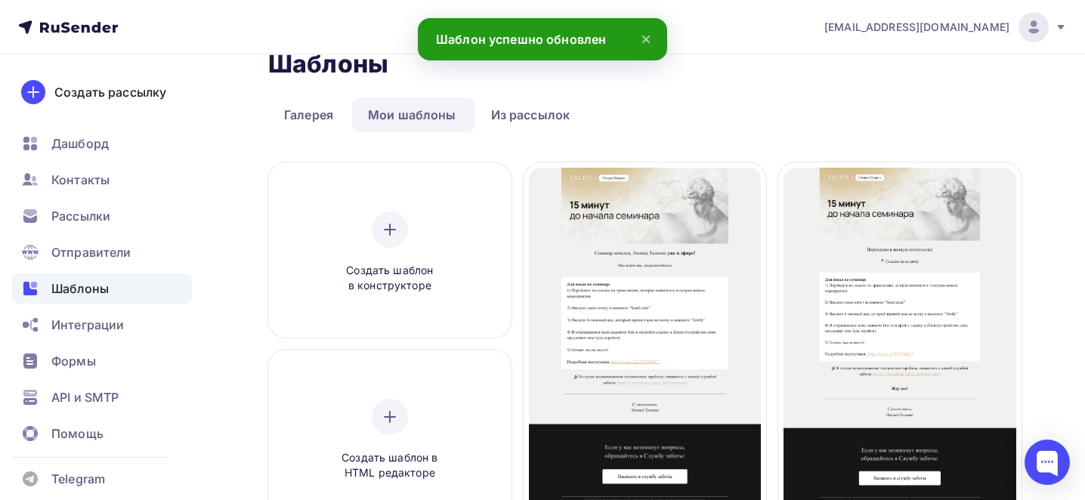
scroll to position [48, 0]
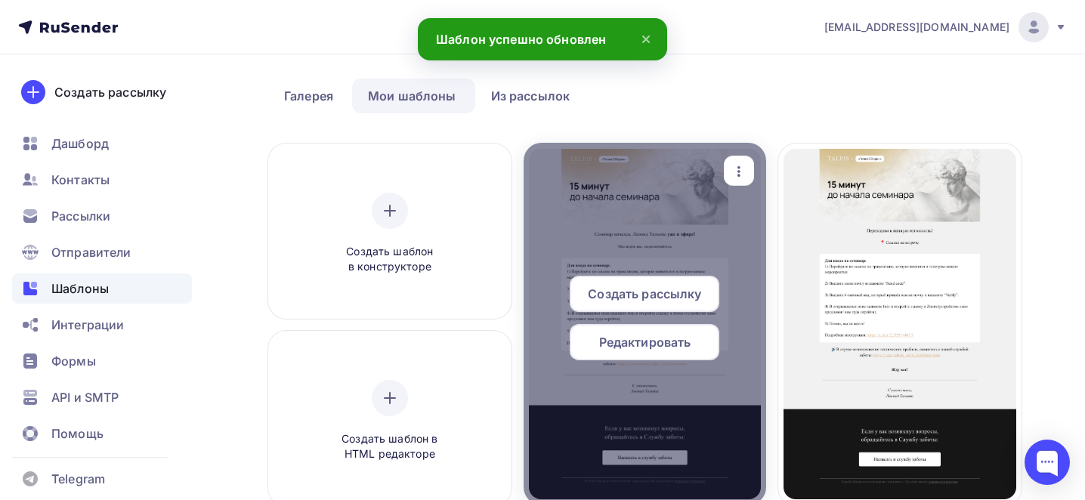
click at [745, 168] on icon "button" at bounding box center [739, 171] width 18 height 18
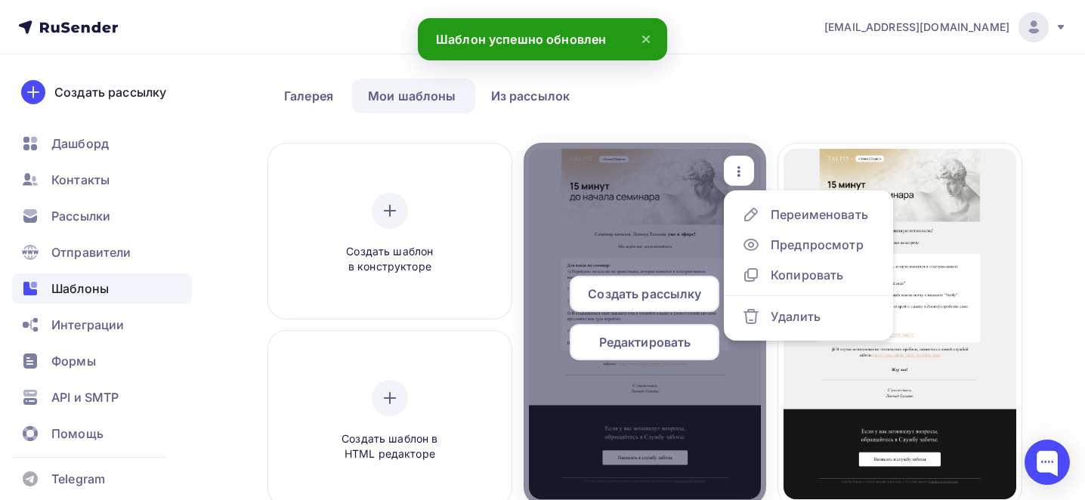
click at [644, 342] on span "Редактировать" at bounding box center [645, 342] width 92 height 18
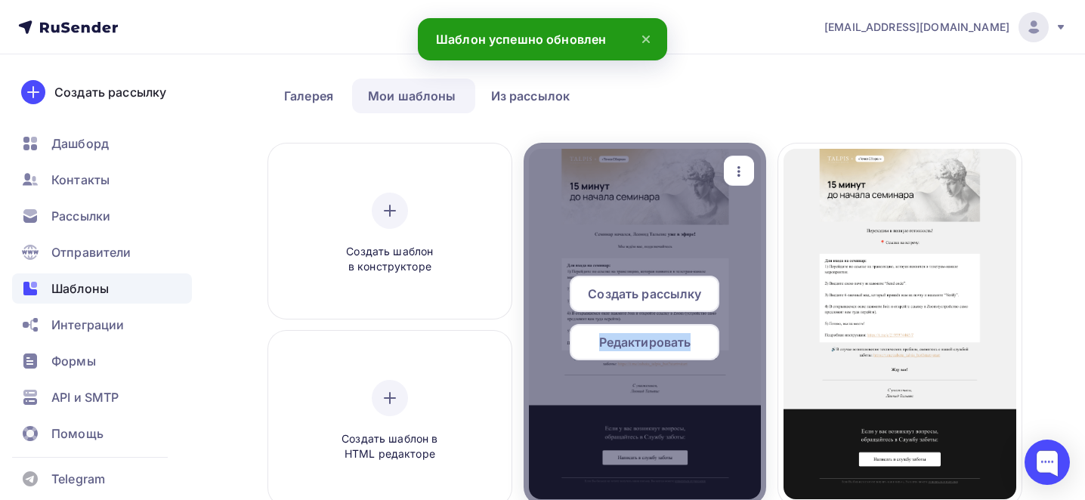
click at [644, 342] on span "Редактировать" at bounding box center [645, 342] width 92 height 18
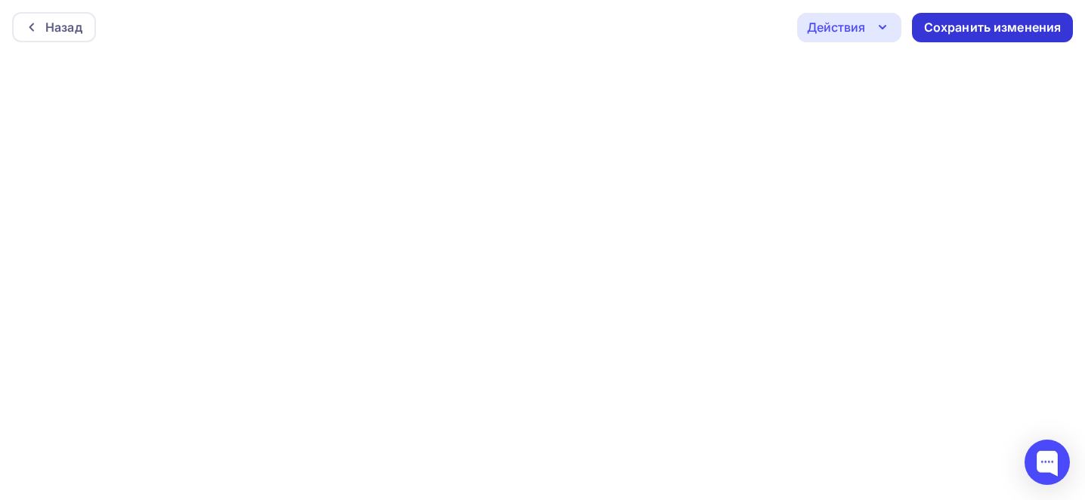
click at [937, 21] on div "Сохранить изменения" at bounding box center [993, 27] width 138 height 17
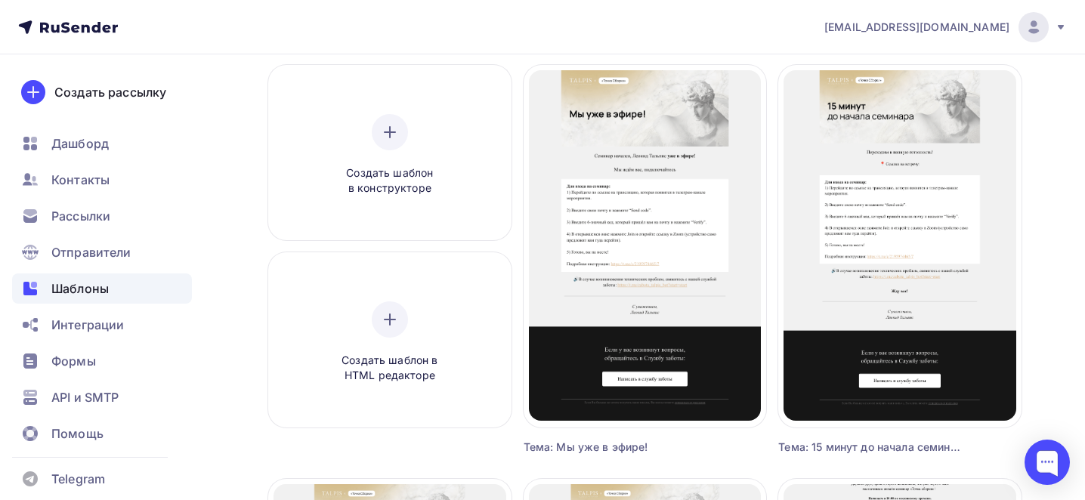
scroll to position [126, 0]
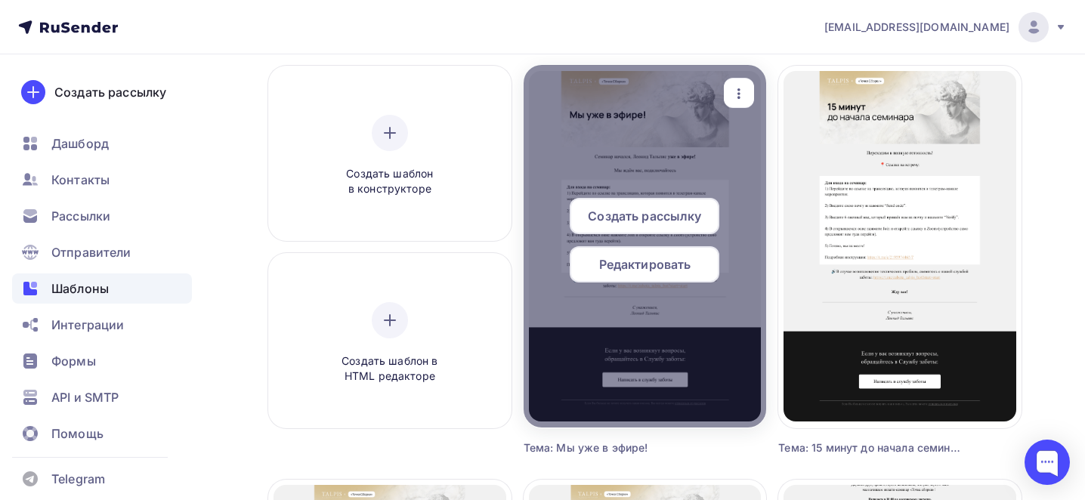
click at [738, 97] on icon "button" at bounding box center [739, 93] width 3 height 11
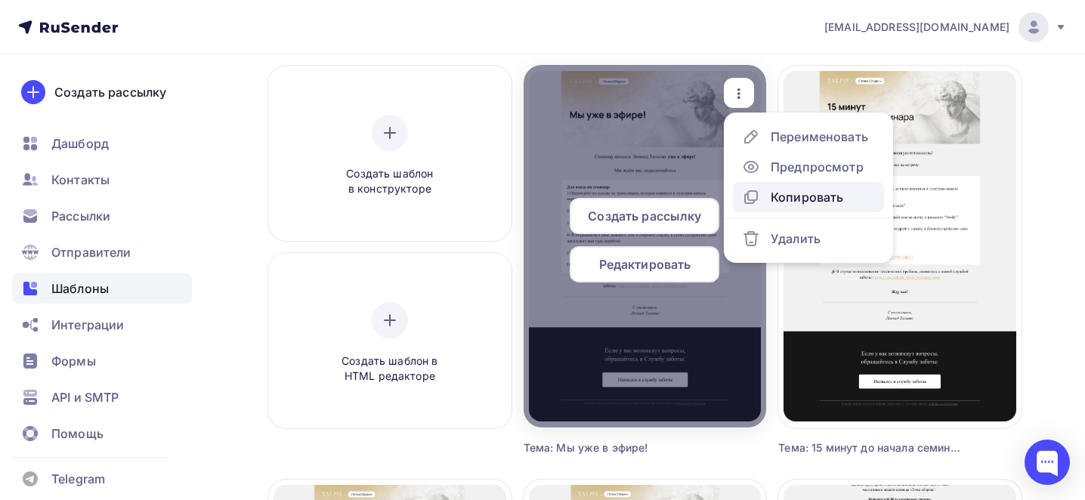
click at [788, 199] on div "Копировать" at bounding box center [807, 197] width 73 height 18
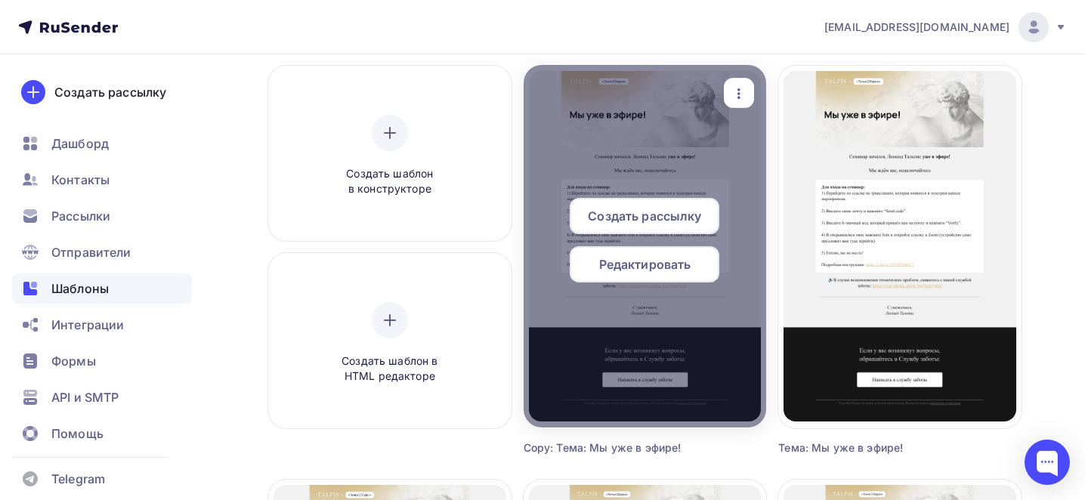
click at [737, 91] on icon "button" at bounding box center [739, 94] width 18 height 18
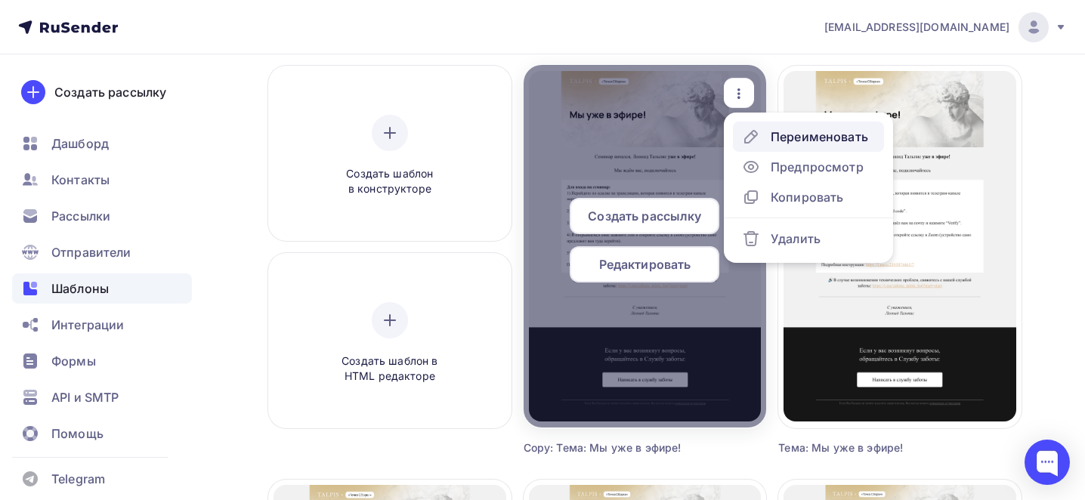
click at [751, 132] on icon at bounding box center [751, 137] width 18 height 18
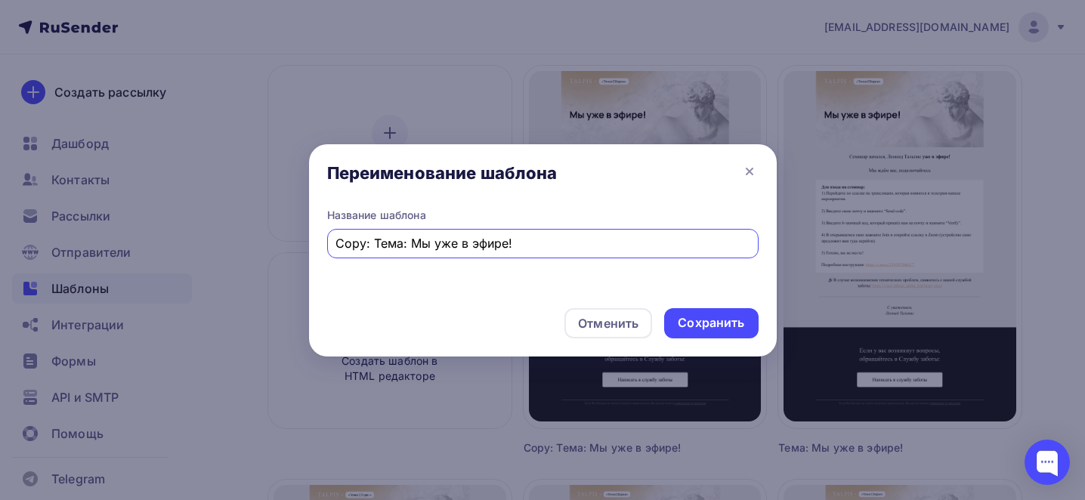
click at [508, 257] on div "Copy: Тема: Мы уже в эфире!" at bounding box center [543, 243] width 432 height 29
click at [478, 247] on input "Copy: Тема: Мы уже в эфире!" at bounding box center [543, 243] width 414 height 18
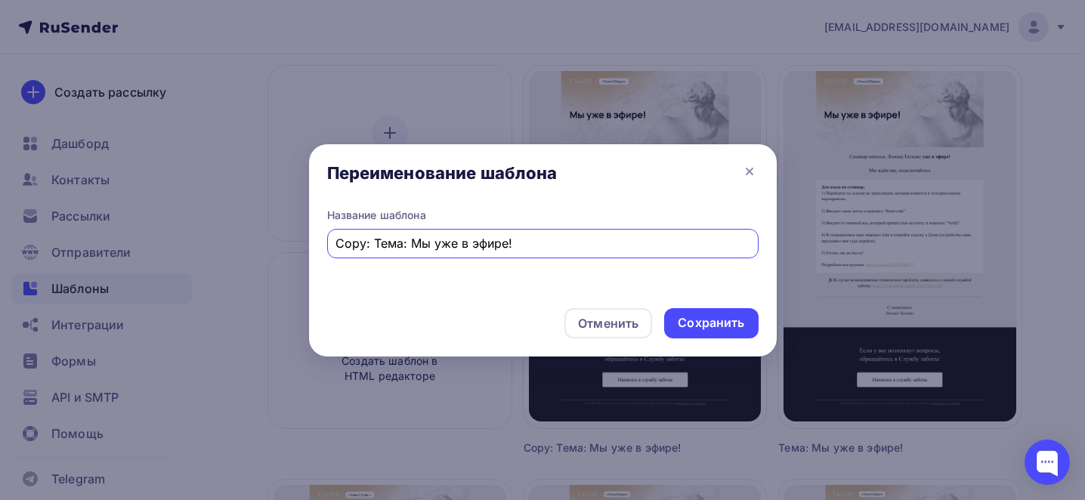
click at [478, 247] on input "Copy: Тема: Мы уже в эфире!" at bounding box center [543, 243] width 414 height 18
paste input "Тема: Начинаем второй день через 1 час"
type input "Тема: Начинаем второй день через 1 час"
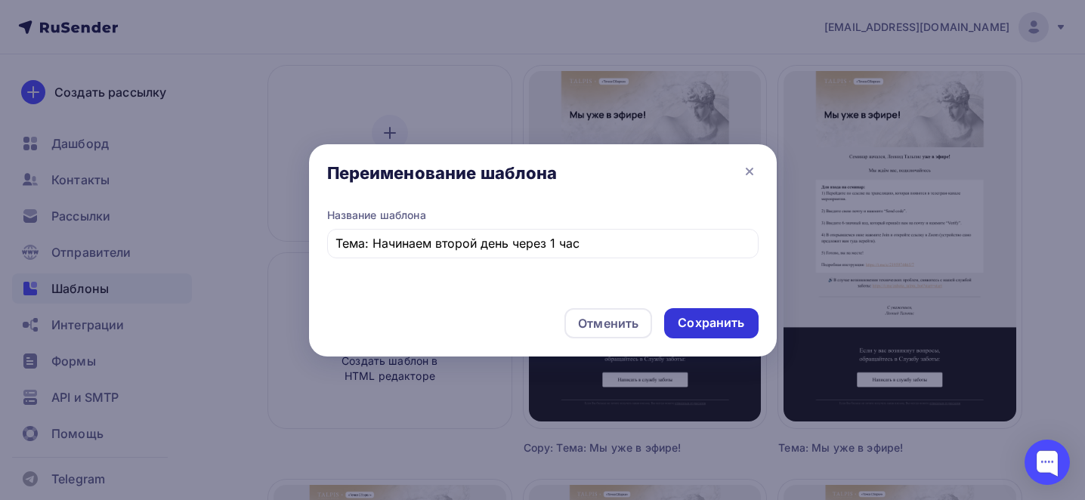
click at [710, 323] on div "Сохранить" at bounding box center [711, 322] width 67 height 17
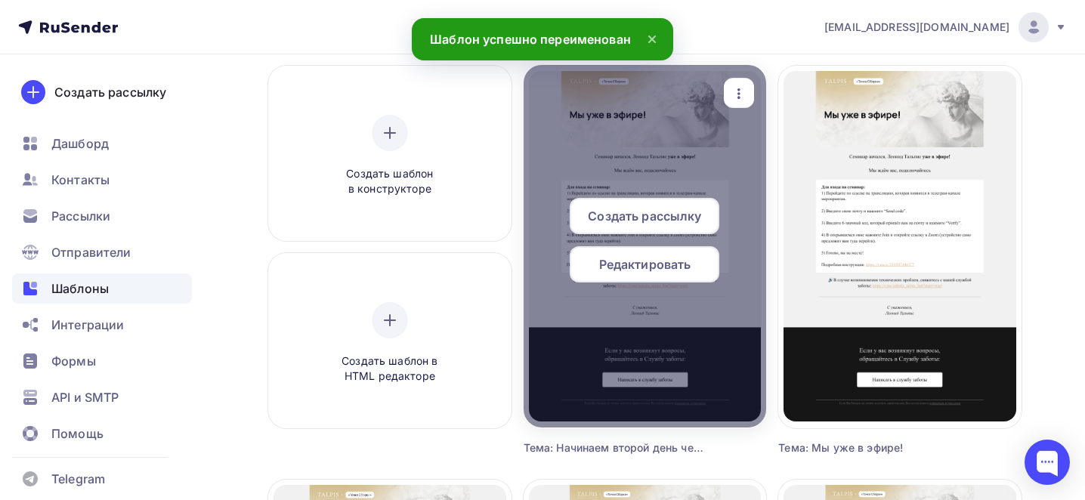
click at [610, 268] on span "Редактировать" at bounding box center [645, 264] width 92 height 18
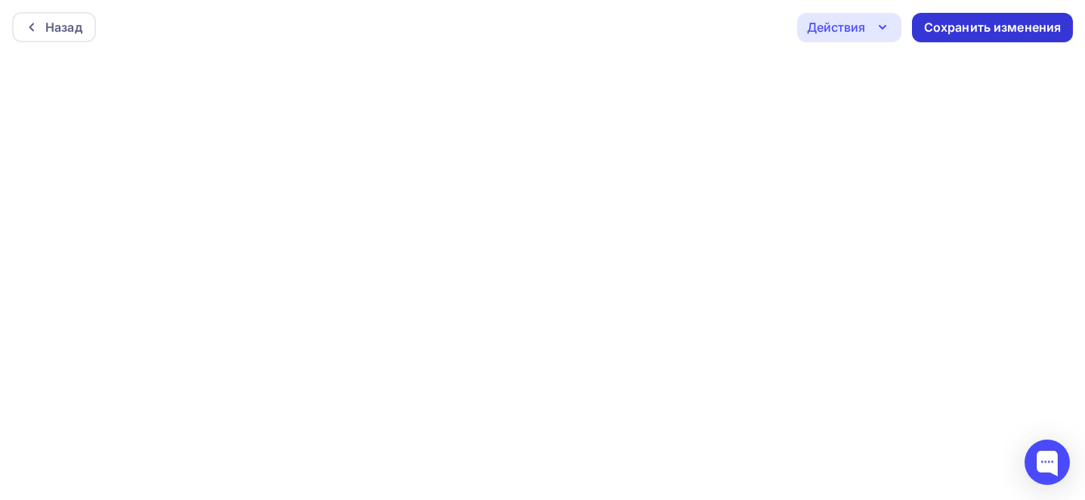
click at [980, 31] on div "Сохранить изменения" at bounding box center [993, 27] width 138 height 17
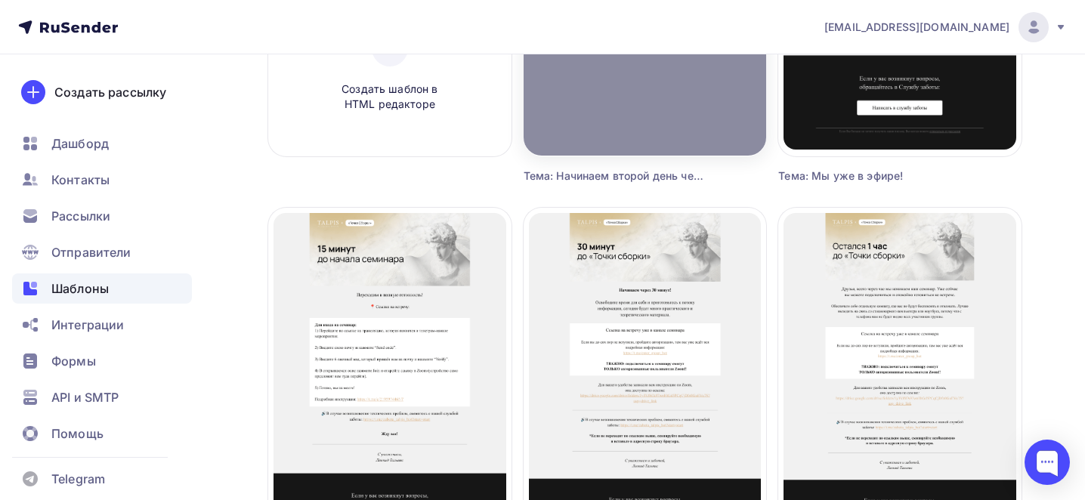
scroll to position [399, 0]
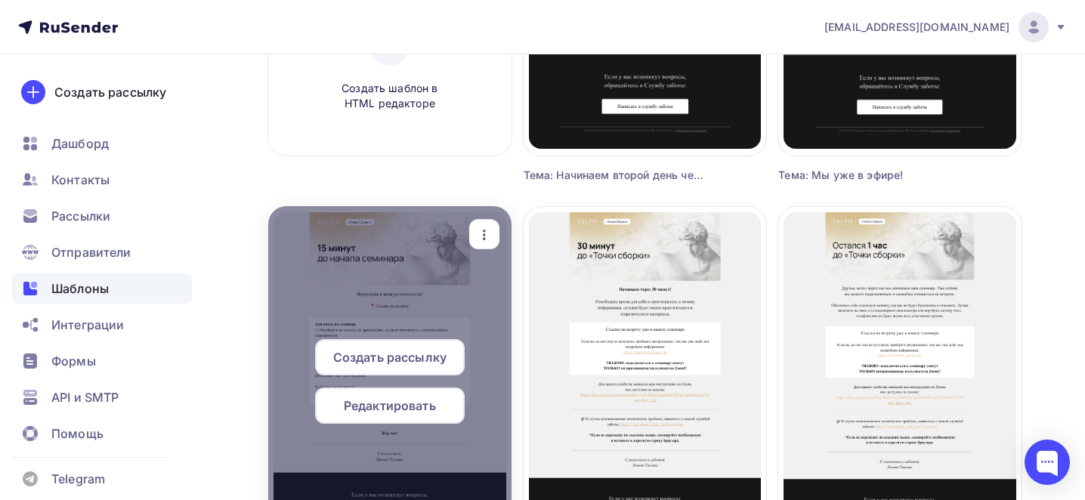
click at [490, 237] on icon "button" at bounding box center [484, 235] width 18 height 18
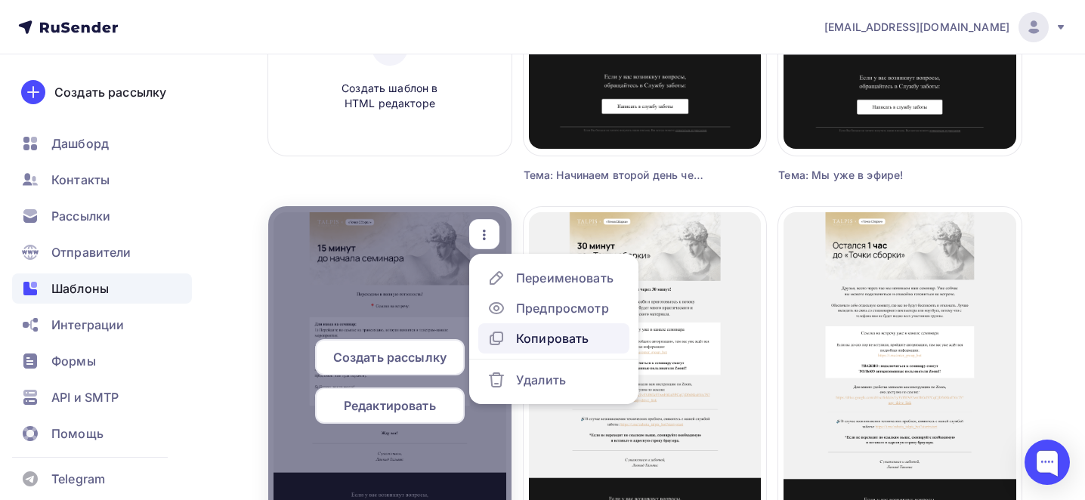
click at [560, 337] on div "Копировать" at bounding box center [552, 339] width 73 height 18
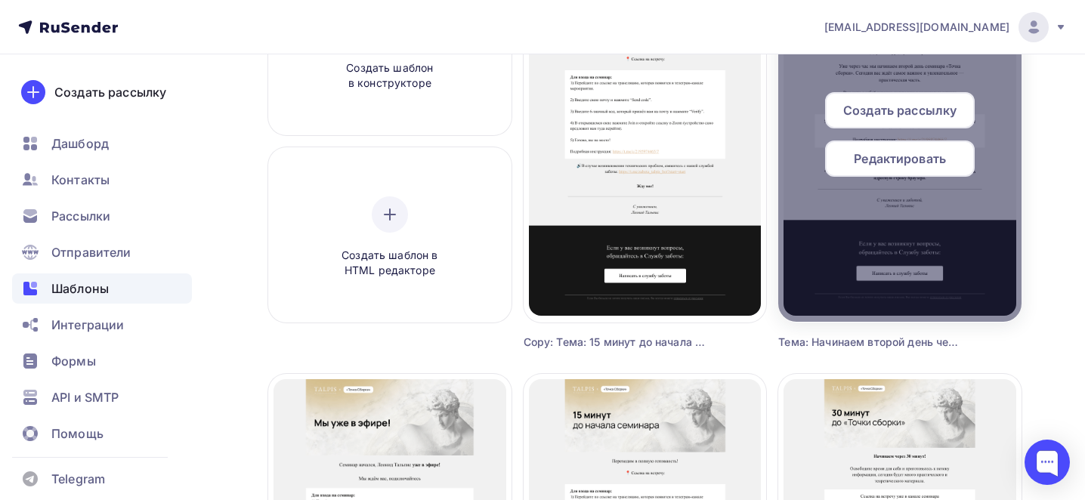
scroll to position [203, 0]
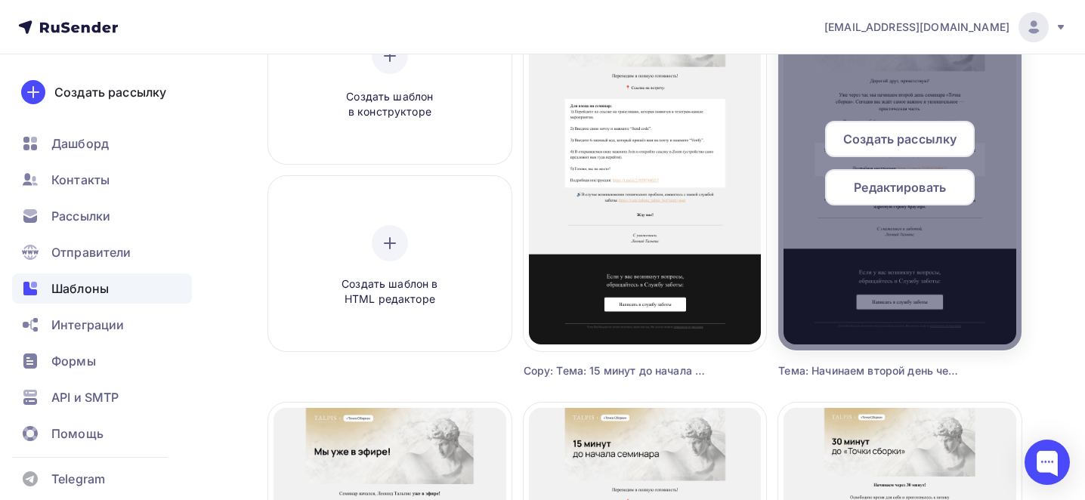
click at [901, 193] on span "Редактировать" at bounding box center [900, 187] width 92 height 18
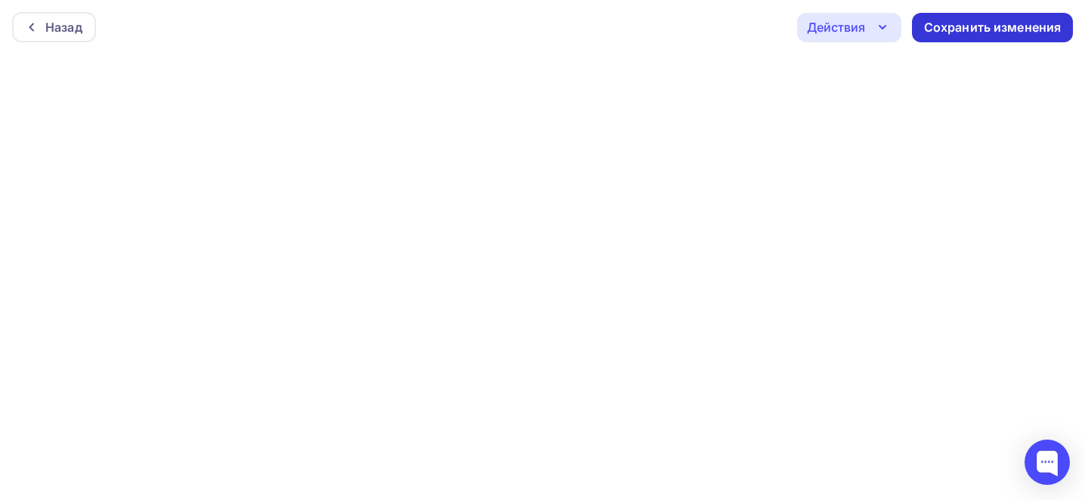
click at [979, 26] on div "Сохранить изменения" at bounding box center [993, 27] width 138 height 17
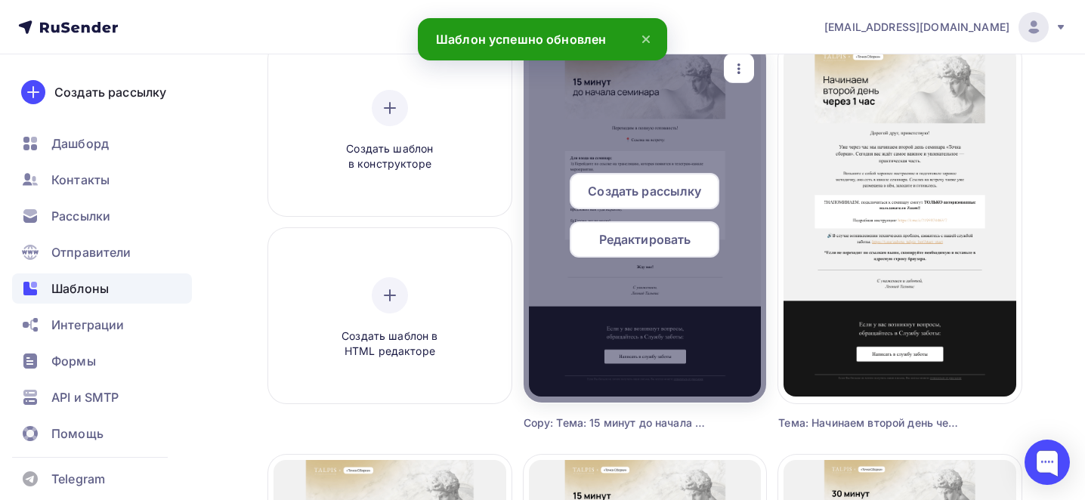
scroll to position [107, 0]
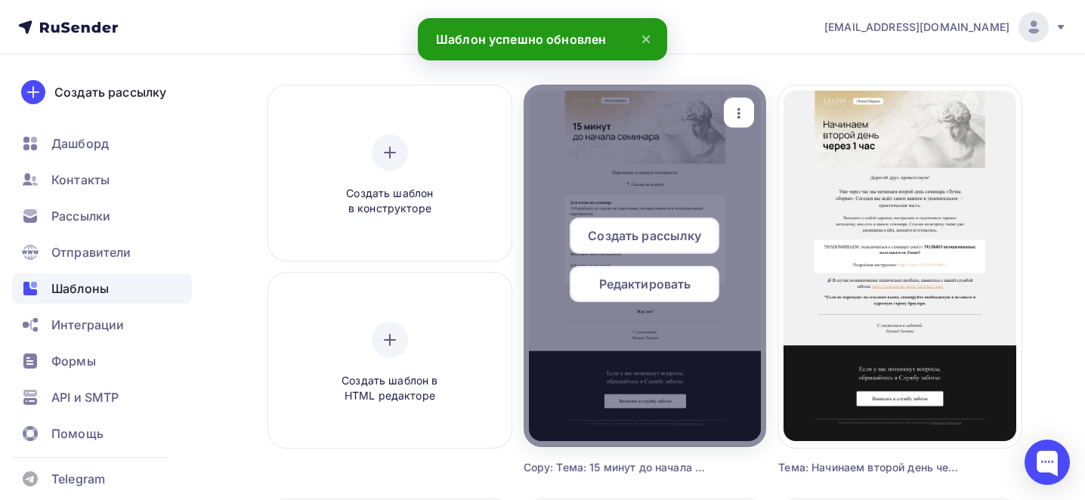
click at [735, 103] on div "button" at bounding box center [739, 113] width 18 height 20
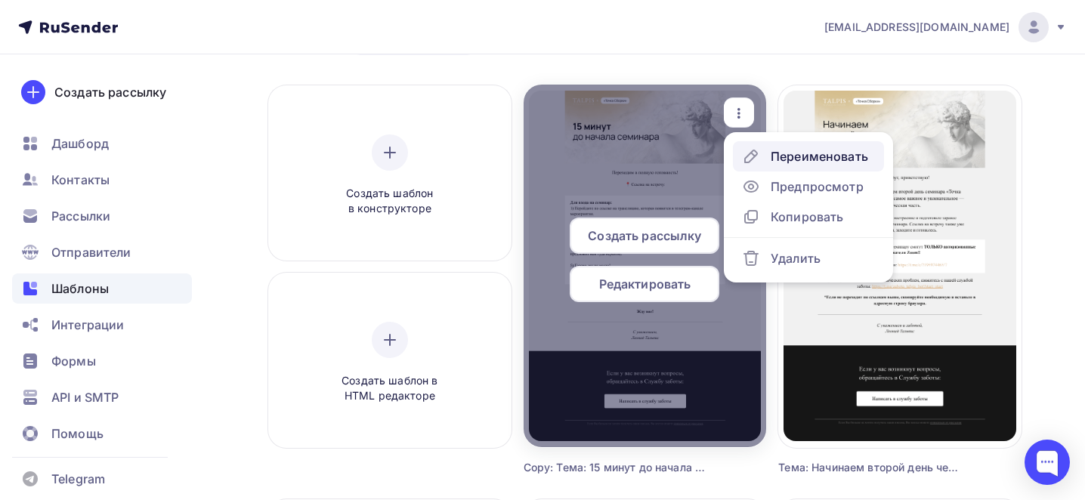
click at [786, 147] on div "Переименовать" at bounding box center [819, 156] width 97 height 18
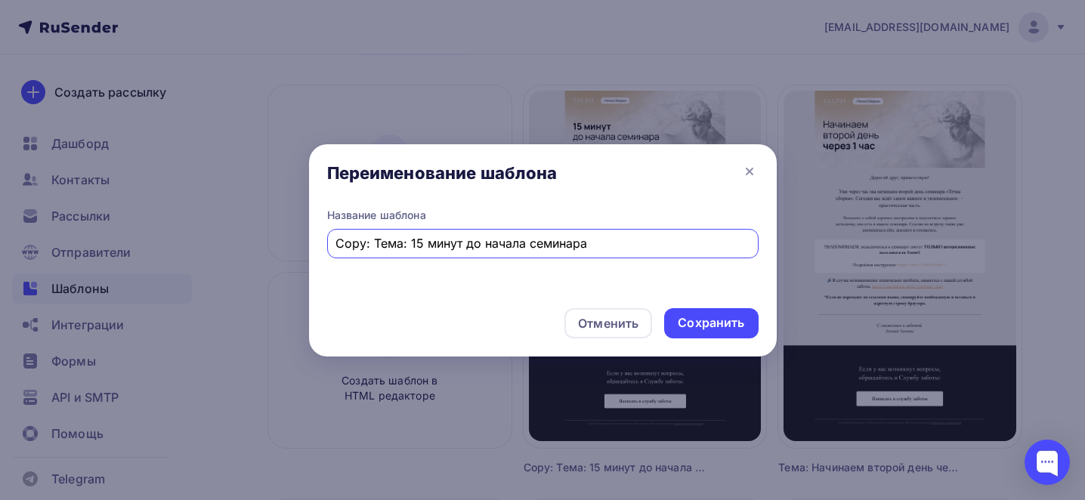
click at [472, 249] on input "Copy: Тема: 15 минут до начала семинара" at bounding box center [543, 243] width 414 height 18
paste input "Тема: 15 минут до начала семинара!"
type input "2 день Тема: 15 минут до начала семинара!"
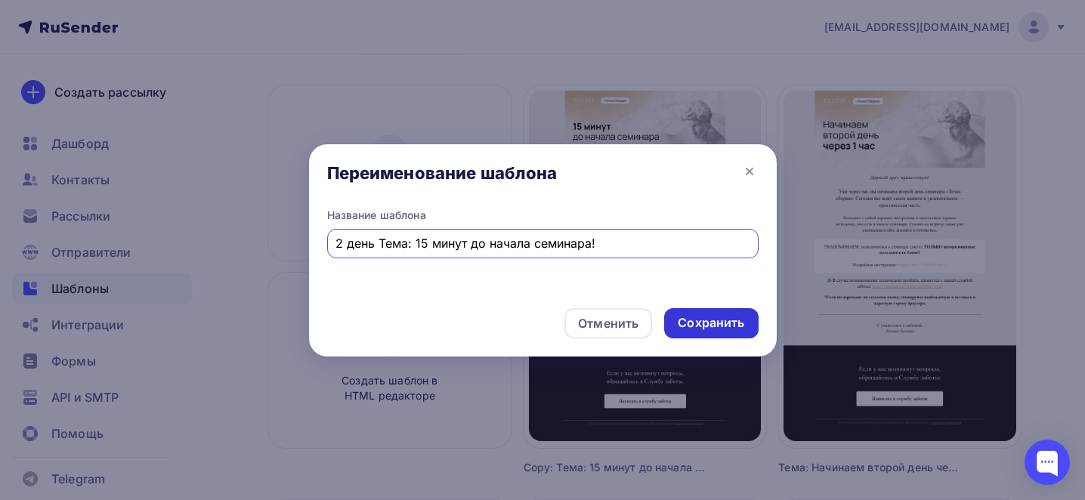
click at [705, 315] on div "Сохранить" at bounding box center [711, 322] width 67 height 17
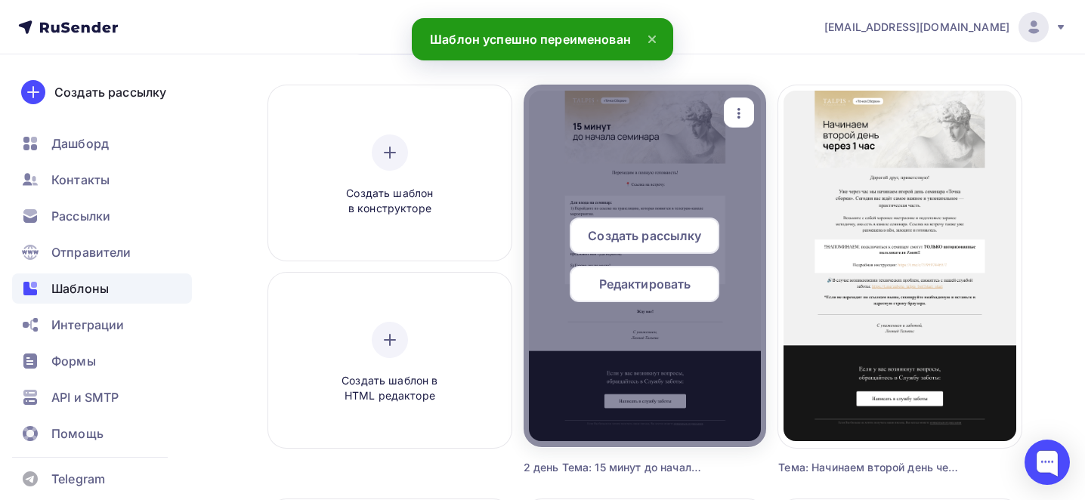
click at [623, 289] on span "Редактировать" at bounding box center [645, 284] width 92 height 18
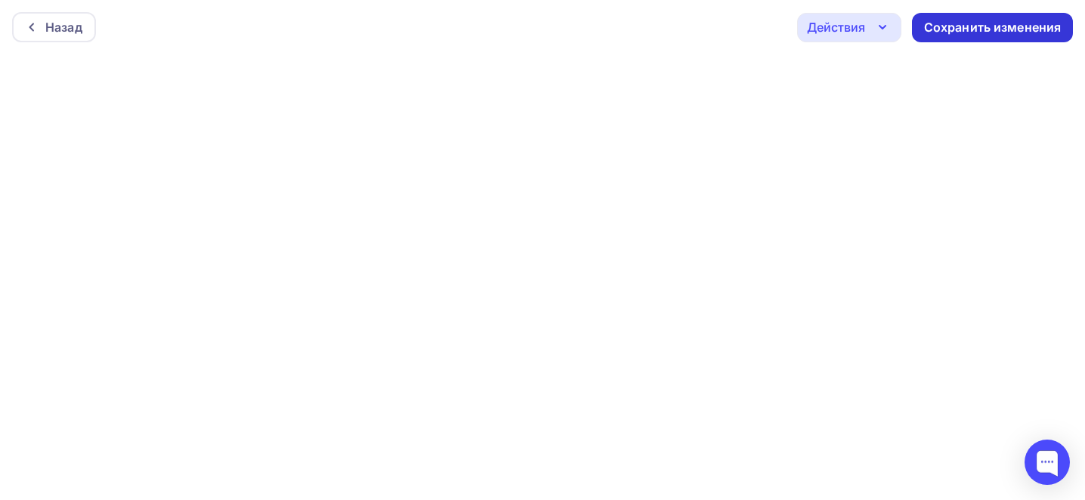
click at [964, 30] on div "Сохранить изменения" at bounding box center [993, 27] width 138 height 17
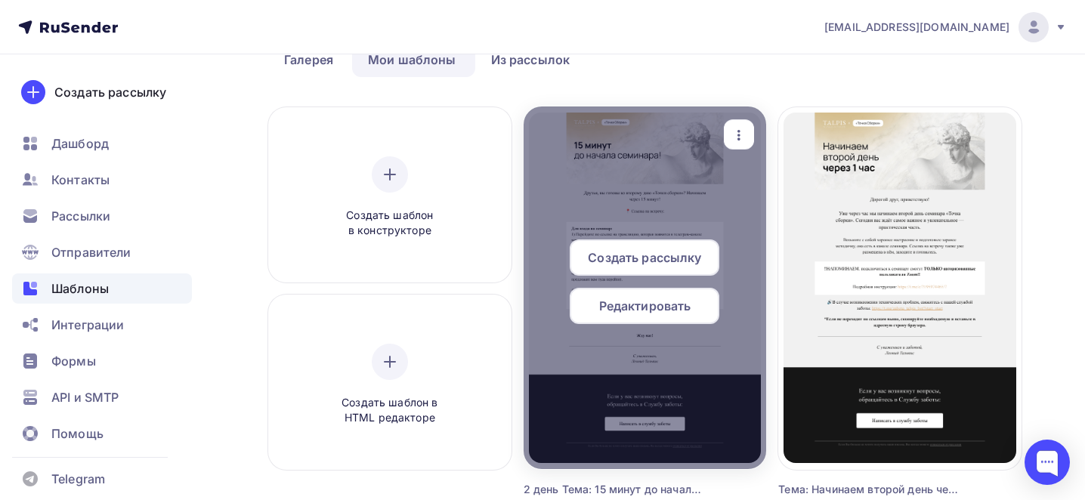
scroll to position [89, 0]
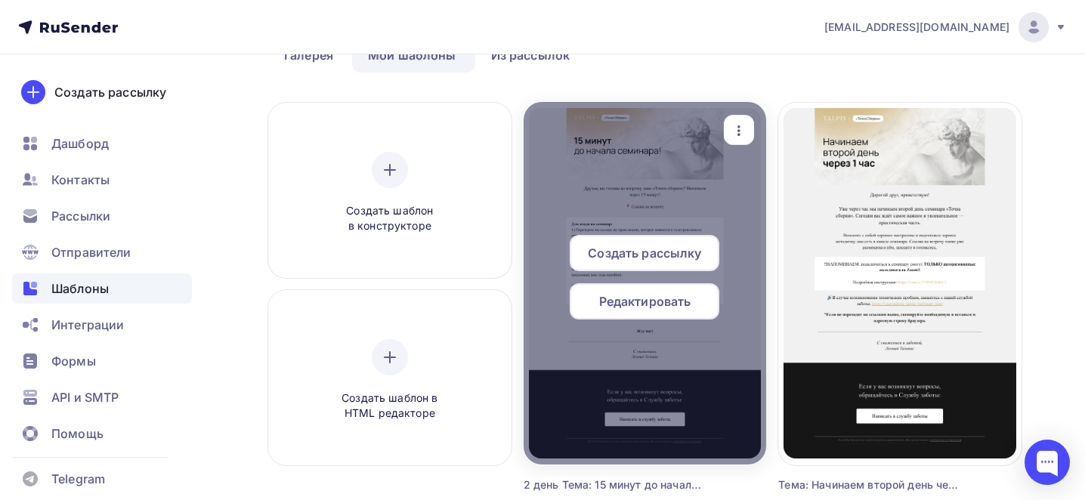
click at [748, 129] on div "button" at bounding box center [739, 130] width 30 height 29
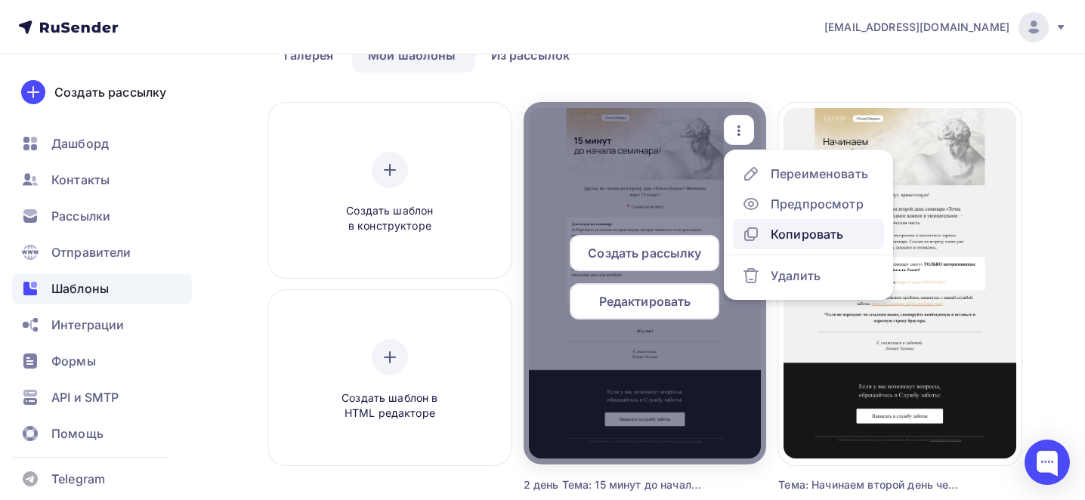
click at [794, 232] on div "Копировать" at bounding box center [807, 234] width 73 height 18
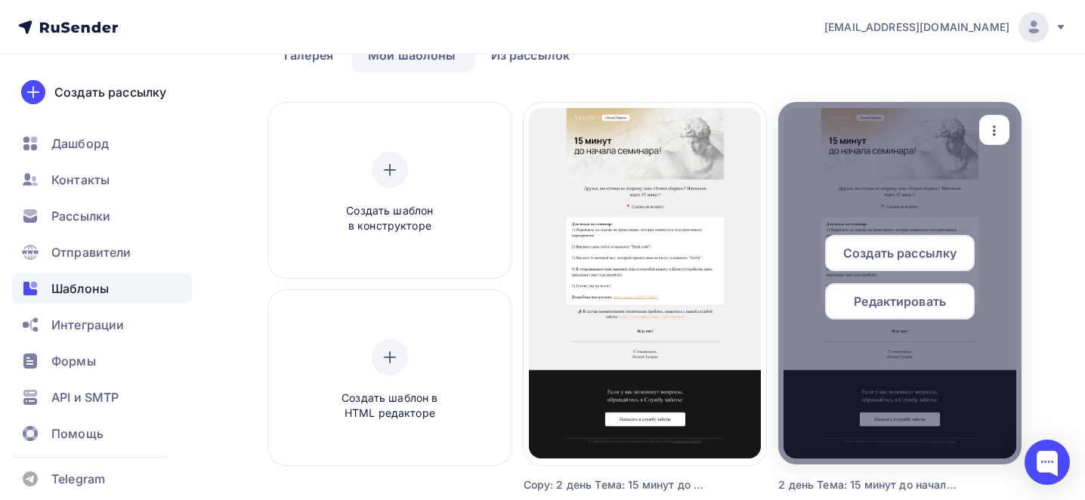
click at [741, 131] on icon "button" at bounding box center [739, 123] width 18 height 18
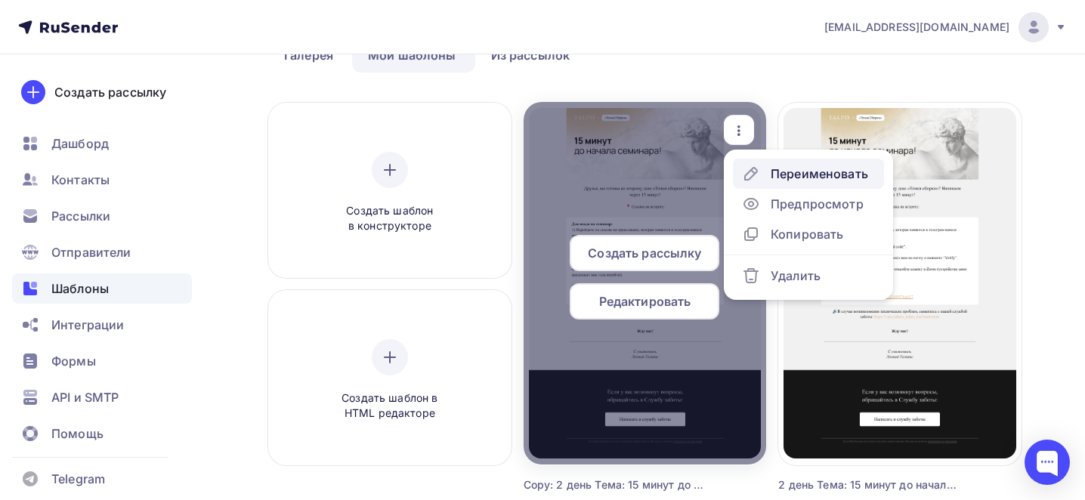
click at [753, 168] on icon at bounding box center [751, 174] width 12 height 12
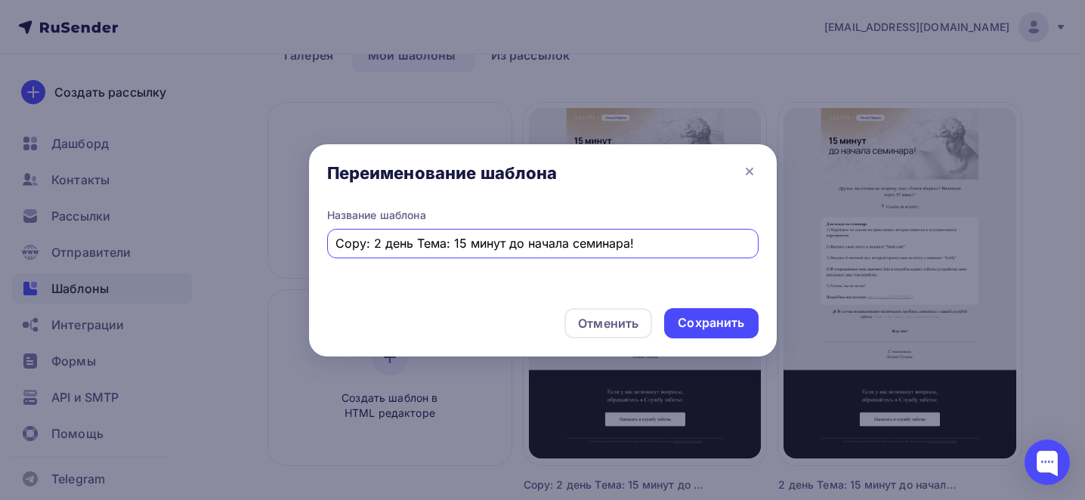
click at [544, 246] on input "Copy: 2 день Тема: 15 минут до начала семинара!" at bounding box center [543, 243] width 414 height 18
click at [543, 246] on input "Copy: 2 день Тема: 15 минут до начала семинара!" at bounding box center [543, 243] width 414 height 18
type input "2 день Мы начали"
click at [710, 327] on div "Сохранить" at bounding box center [711, 322] width 67 height 17
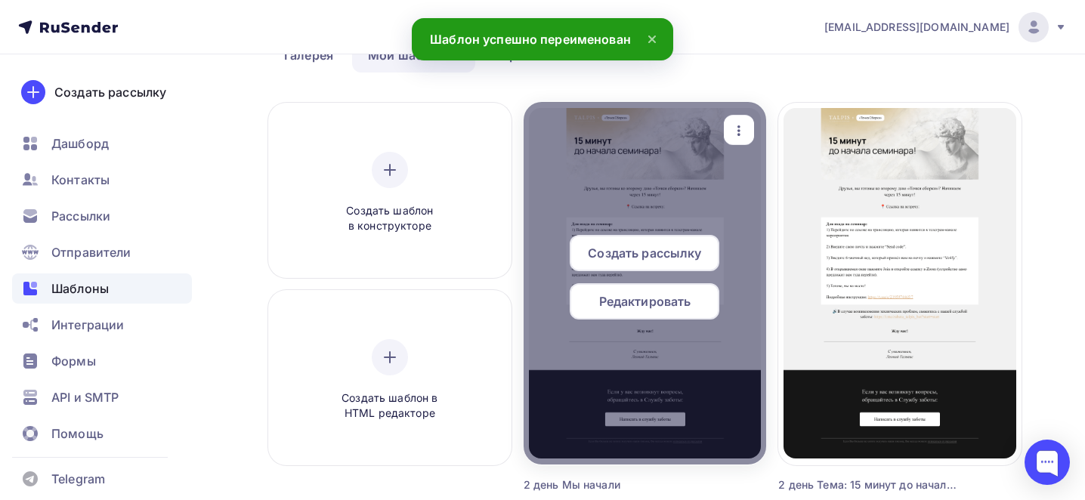
click at [630, 302] on span "Редактировать" at bounding box center [645, 301] width 92 height 18
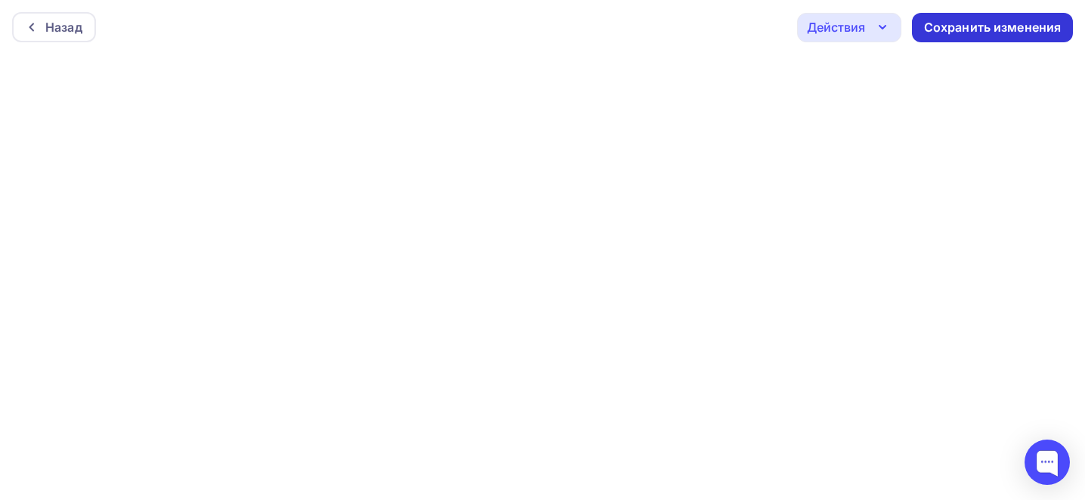
click at [955, 27] on div "Сохранить изменения" at bounding box center [993, 27] width 138 height 17
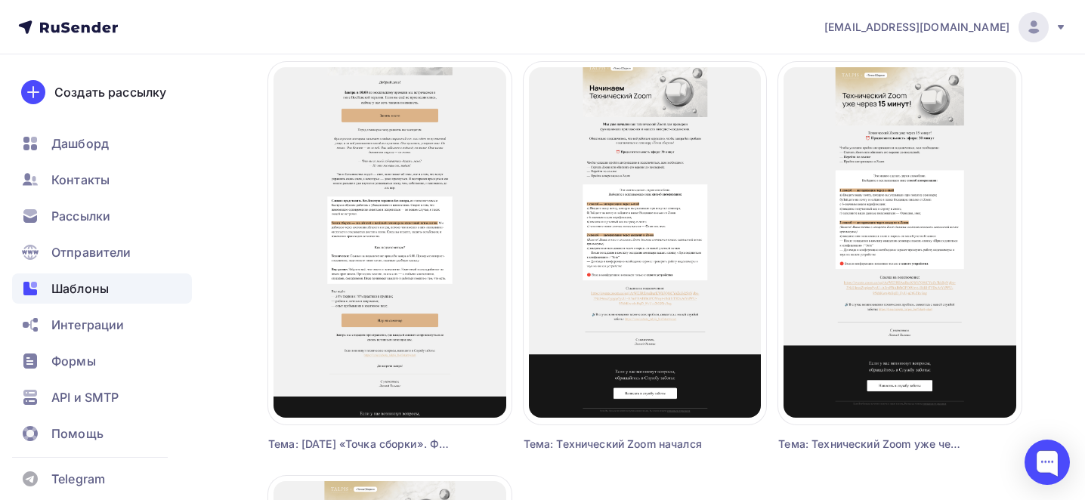
scroll to position [1363, 0]
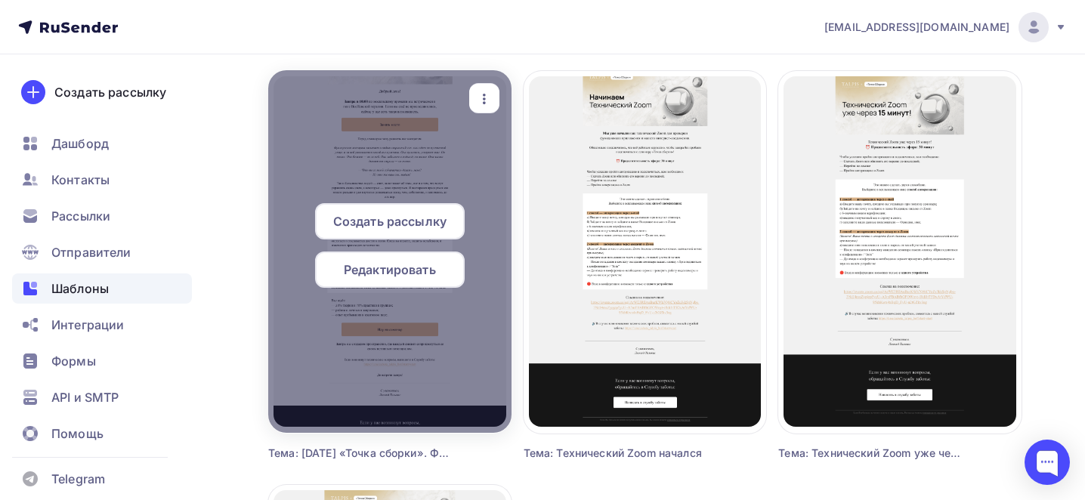
click at [493, 94] on icon "button" at bounding box center [484, 99] width 18 height 18
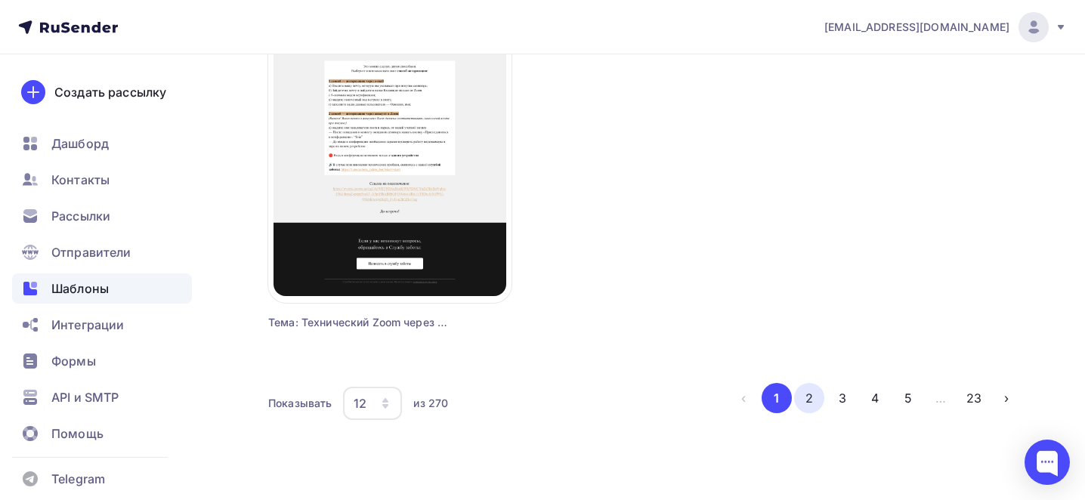
click at [806, 392] on button "2" at bounding box center [809, 398] width 30 height 30
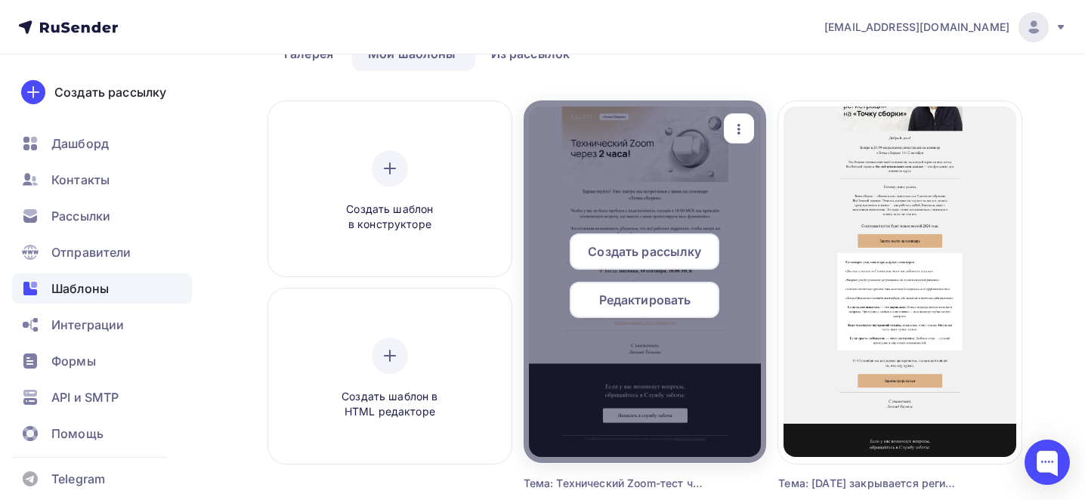
scroll to position [0, 0]
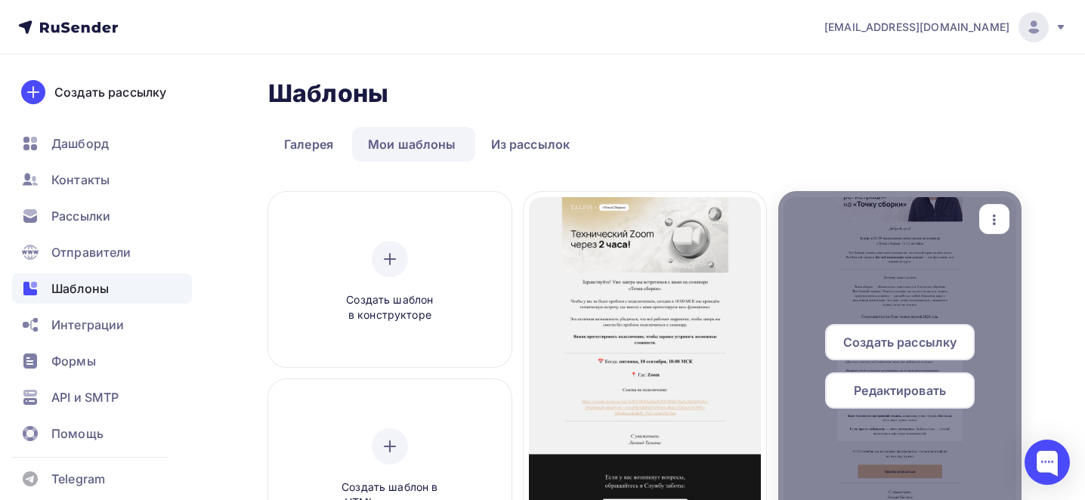
click at [983, 221] on div "button" at bounding box center [995, 219] width 30 height 29
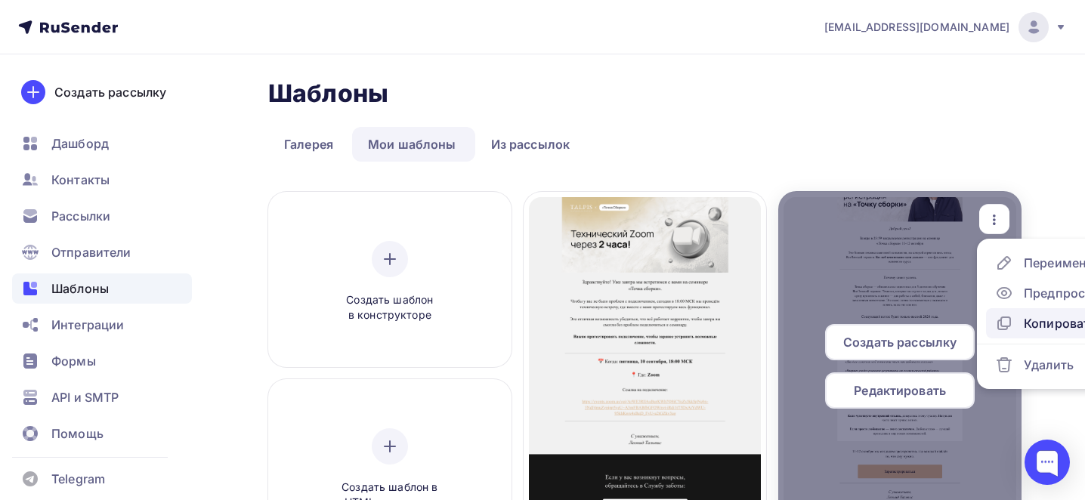
click at [1030, 319] on div "Копировать" at bounding box center [1060, 323] width 73 height 18
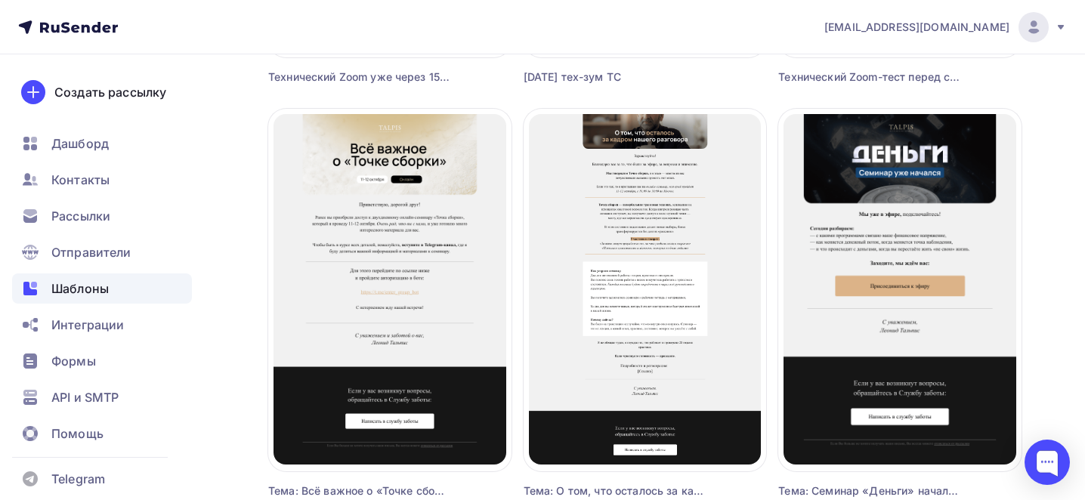
scroll to position [1908, 0]
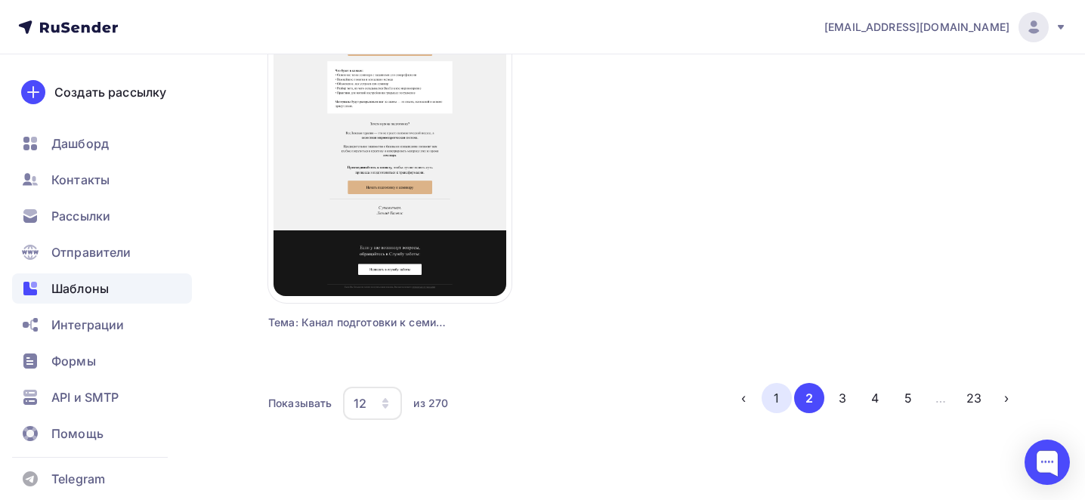
click at [774, 396] on button "1" at bounding box center [777, 398] width 30 height 30
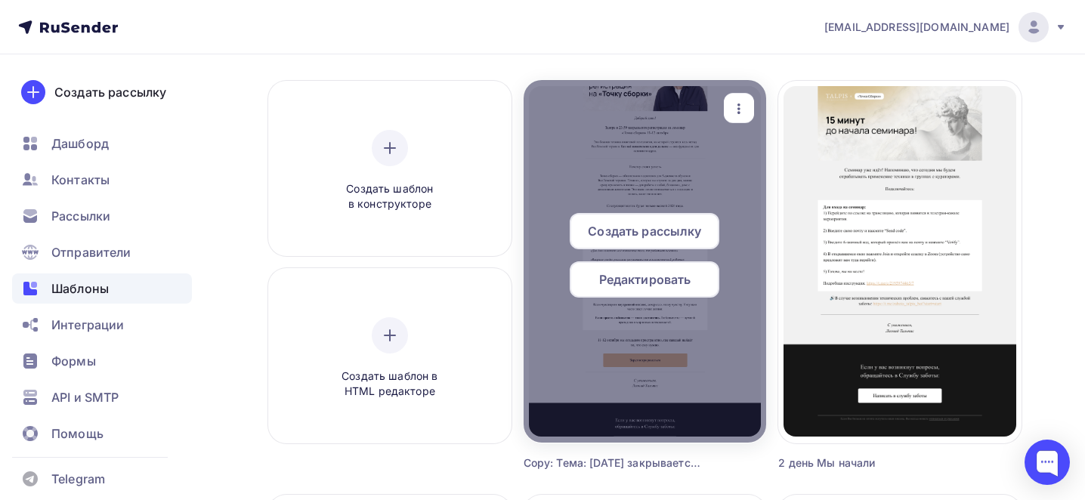
scroll to position [120, 0]
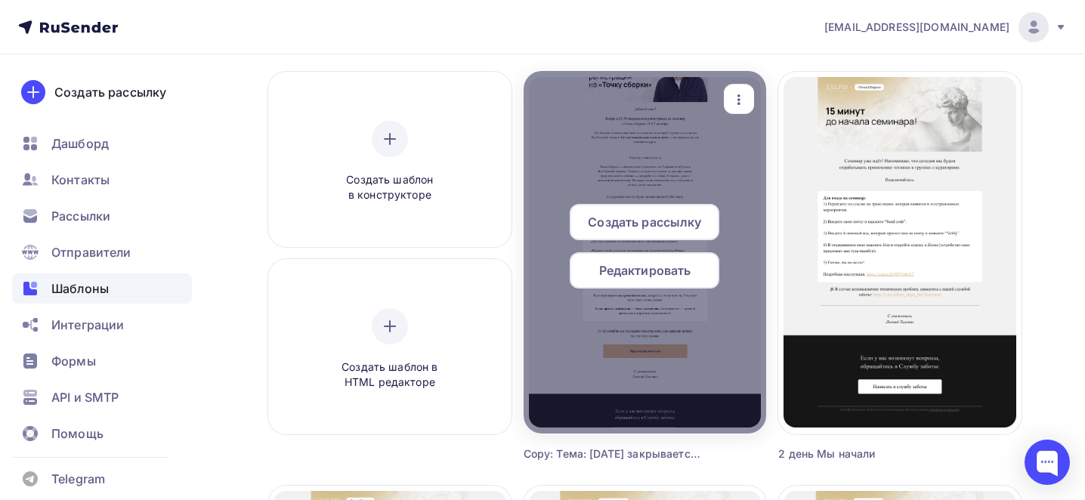
click at [736, 101] on icon "button" at bounding box center [739, 100] width 18 height 18
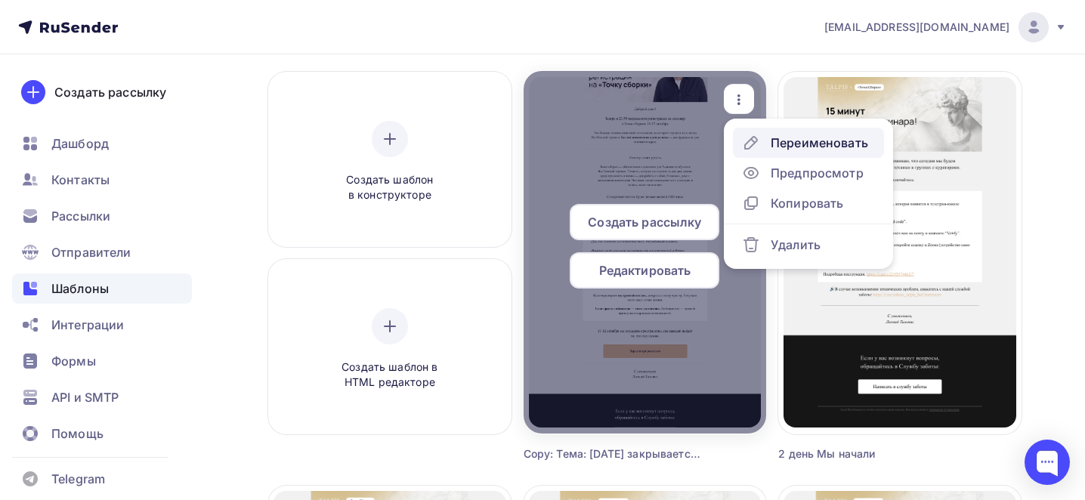
click at [786, 147] on div "Переименовать" at bounding box center [819, 143] width 97 height 18
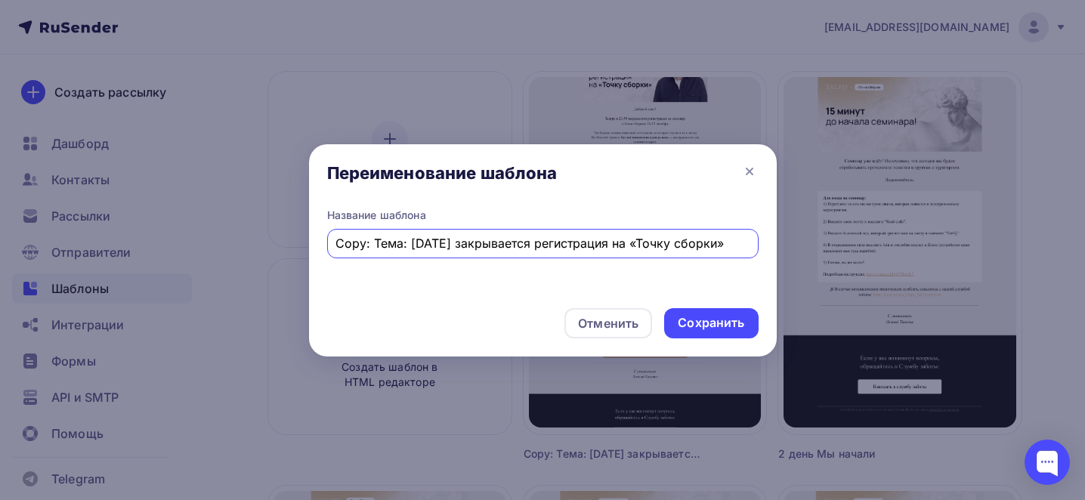
click at [479, 246] on input "Copy: Тема: [DATE] закрывается регистрация на «Точку сборки»" at bounding box center [543, 243] width 414 height 18
paste input "Тема: ВсеЛенская терапия: для тех, кто готов к следующему шагу"
type input "Тема: ВсеЛенская терапия: для тех, кто готов к следующему шагу"
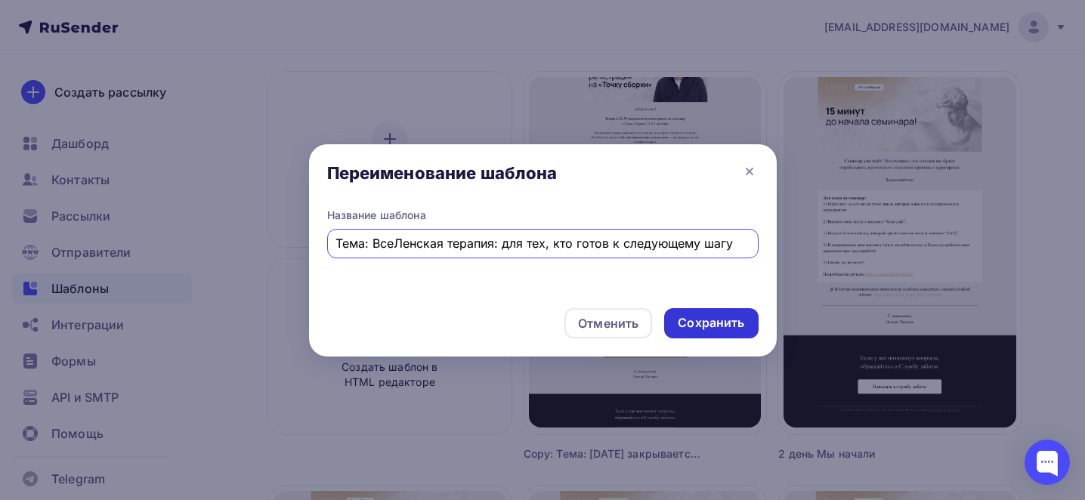
click at [678, 311] on div "Сохранить" at bounding box center [711, 323] width 94 height 30
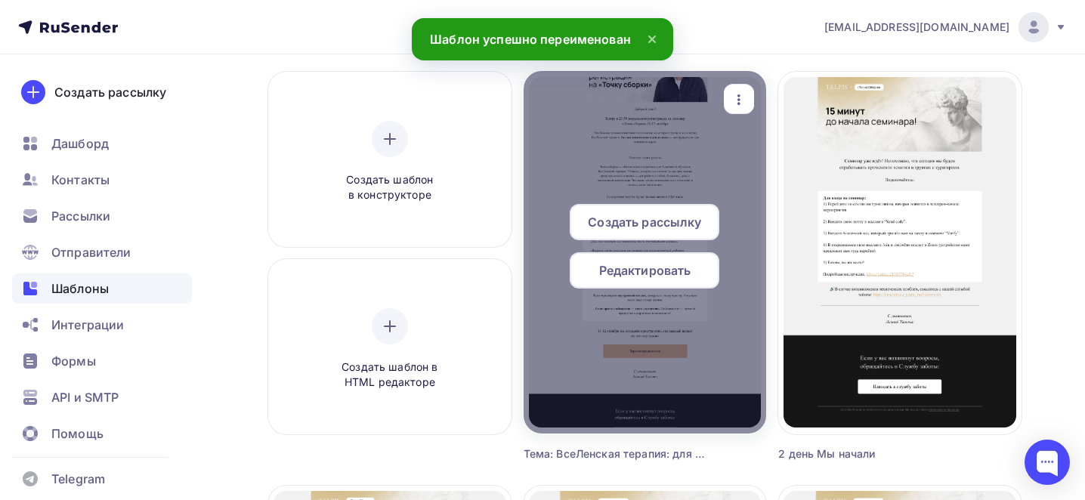
click at [657, 265] on span "Редактировать" at bounding box center [645, 271] width 92 height 18
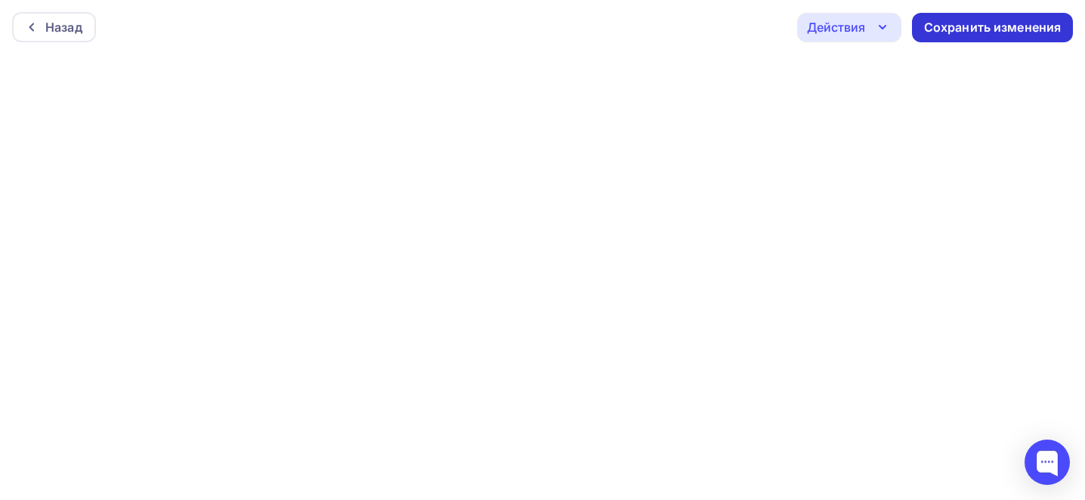
click at [991, 34] on div "Сохранить изменения" at bounding box center [993, 27] width 138 height 17
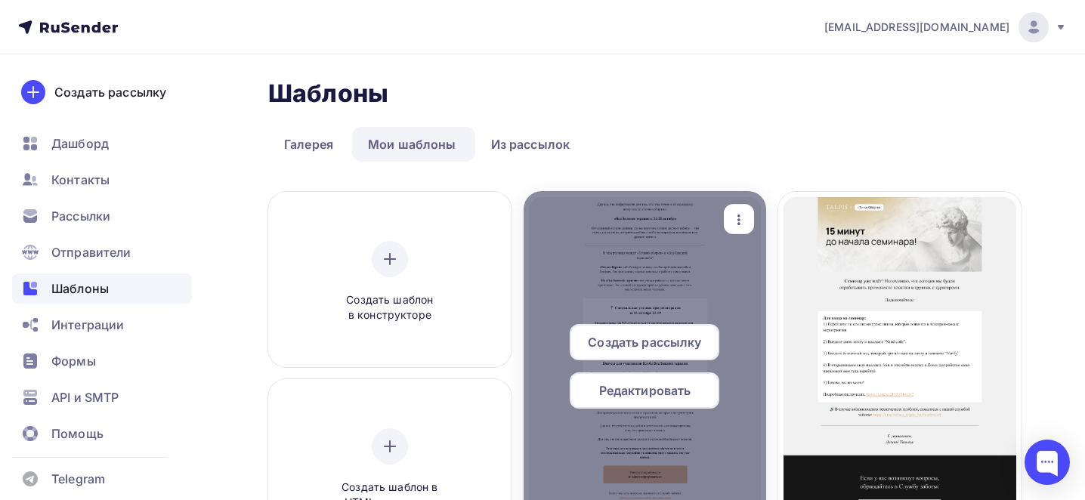
scroll to position [131, 0]
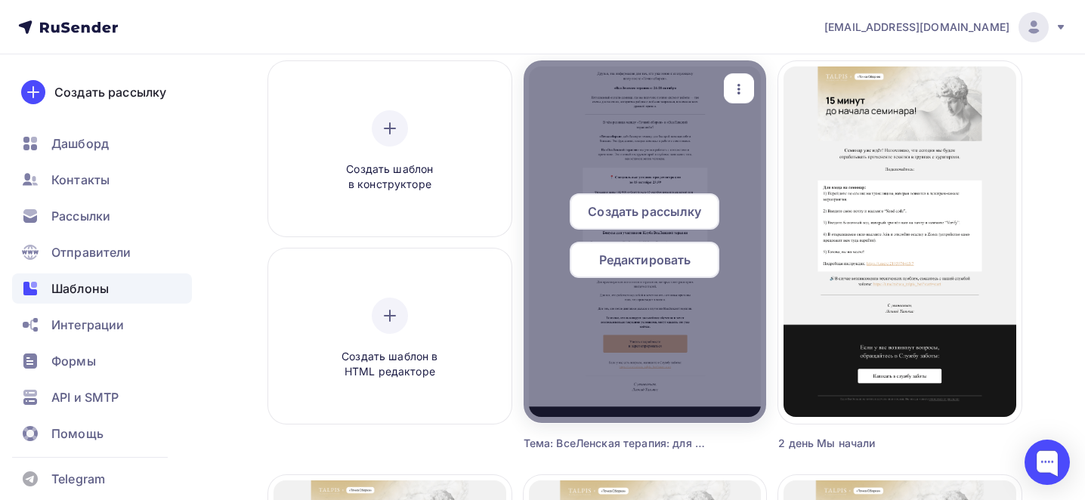
click at [742, 91] on icon "button" at bounding box center [739, 89] width 18 height 18
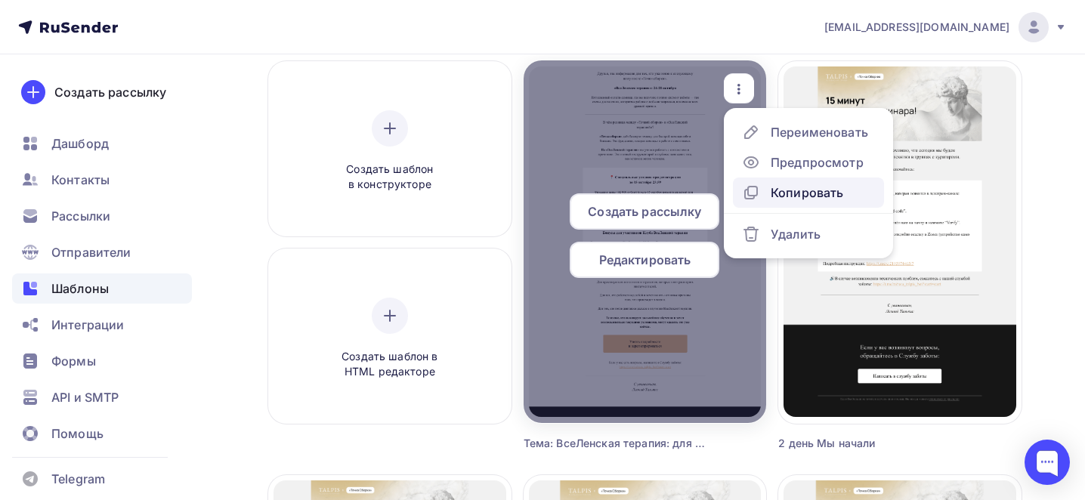
click at [791, 193] on div "Копировать" at bounding box center [807, 193] width 73 height 18
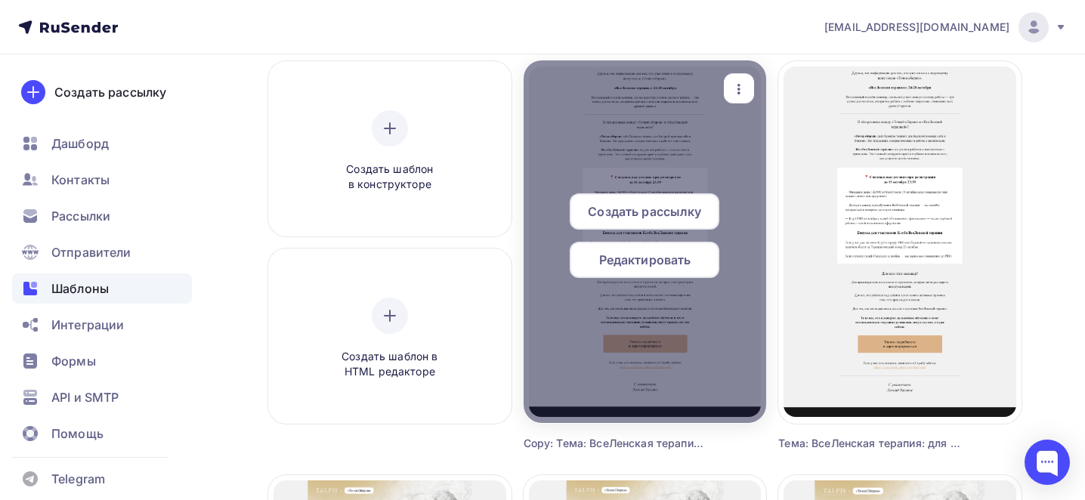
click at [738, 94] on icon "button" at bounding box center [739, 89] width 18 height 18
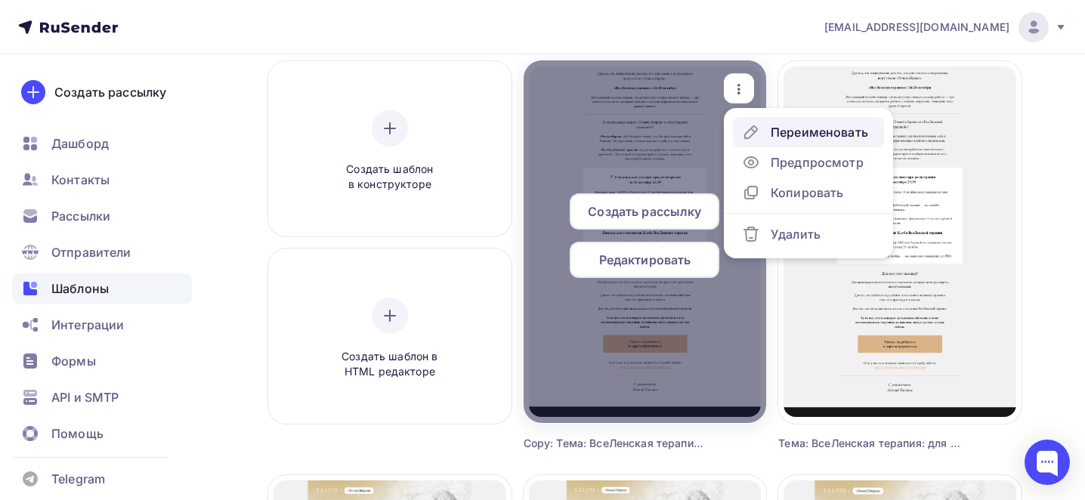
click at [780, 123] on div "Переименовать" at bounding box center [819, 132] width 97 height 18
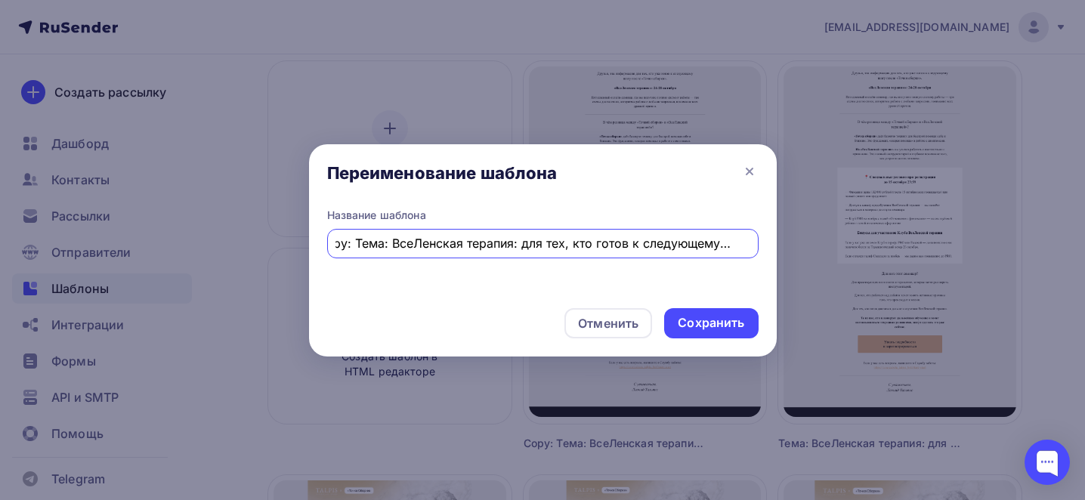
scroll to position [0, 0]
click at [486, 247] on input "Copy: Тема: ВсеЛенская терапия: для тех, кто готов к следующему шагу" at bounding box center [543, 243] width 414 height 18
click at [487, 247] on input "Copy: Тема: ВсеЛенская терапия: для тех, кто готов к следующему шагу" at bounding box center [543, 243] width 414 height 18
paste input "...Тема: Первый день позади. Что дальше?"
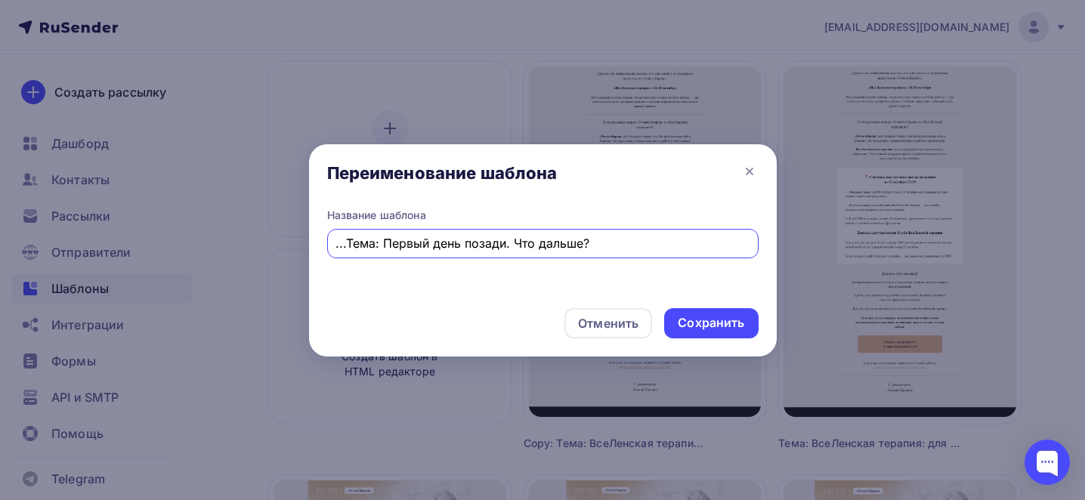
drag, startPoint x: 348, startPoint y: 241, endPoint x: 320, endPoint y: 241, distance: 27.2
click at [320, 241] on div "Название шаблона ...Тема: Первый день позади. Что дальше?" at bounding box center [543, 252] width 468 height 88
type input "Тема: Первый день позади. Что дальше?"
click at [737, 322] on div "Сохранить" at bounding box center [711, 322] width 67 height 17
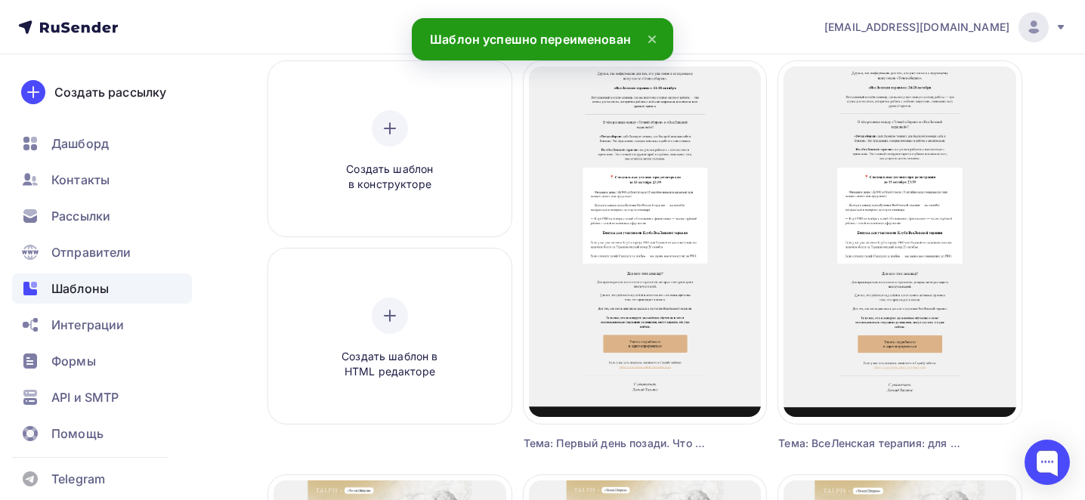
scroll to position [117, 0]
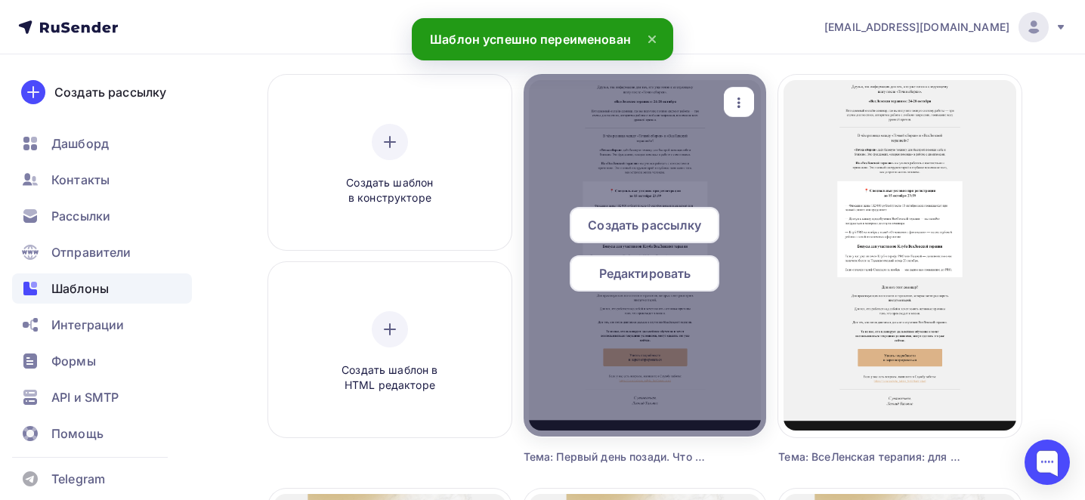
click at [688, 277] on span "Редактировать" at bounding box center [645, 274] width 92 height 18
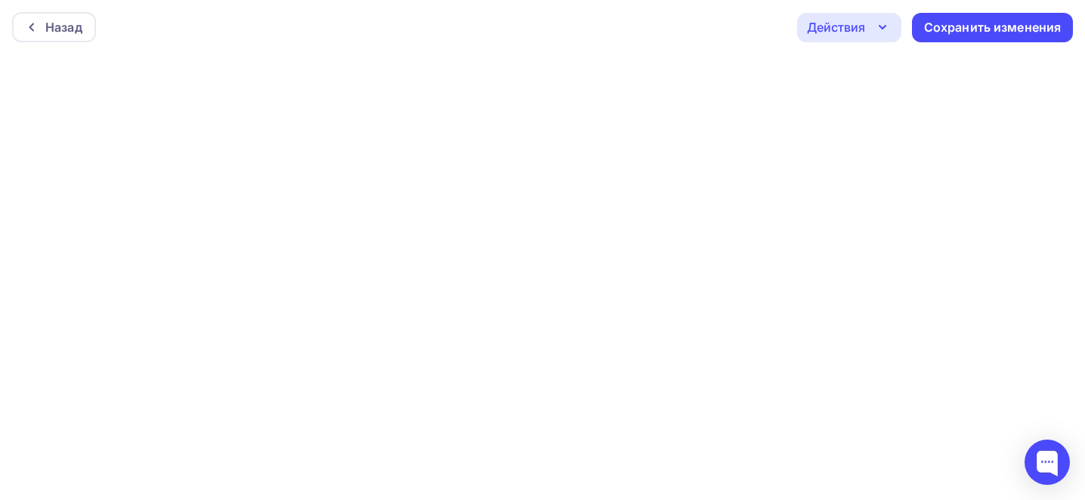
scroll to position [4, 0]
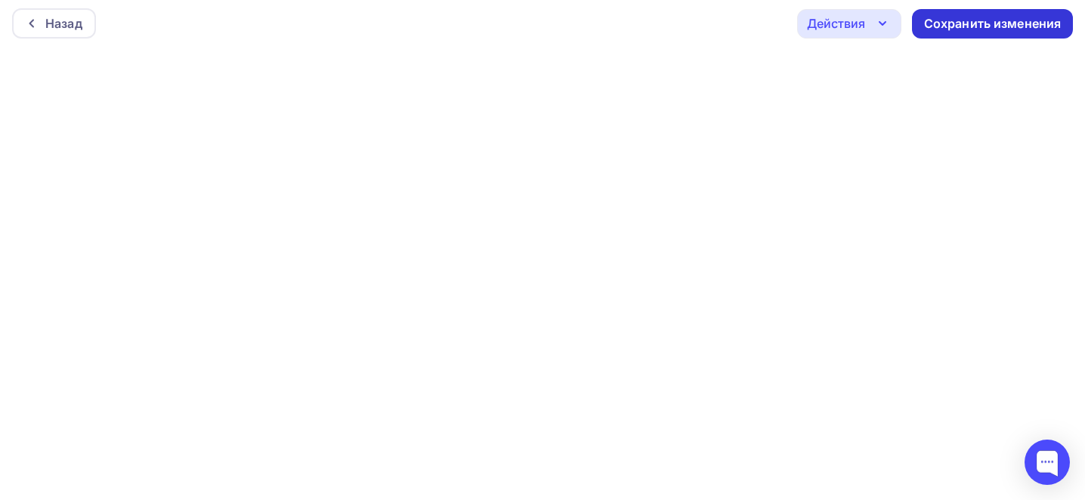
click at [992, 15] on div "Сохранить изменения" at bounding box center [993, 23] width 138 height 17
